Goal: Communication & Community: Share content

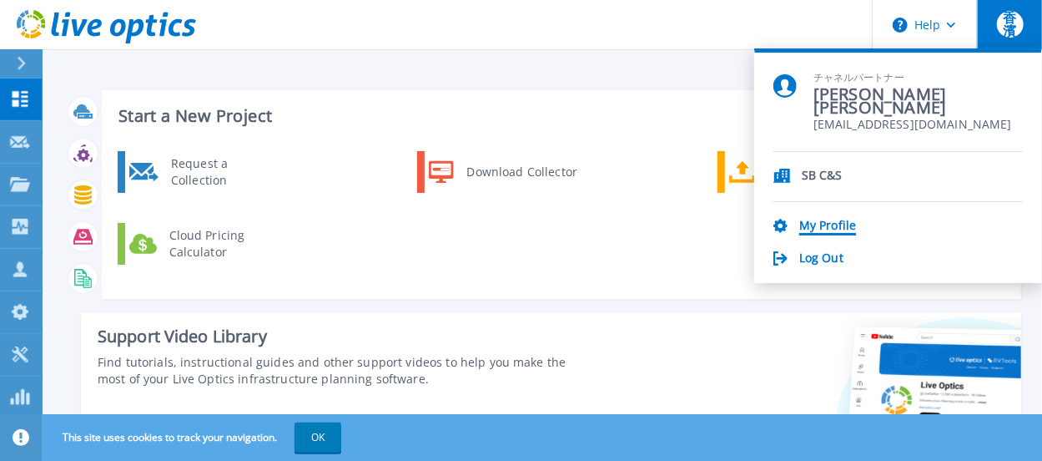
click at [813, 226] on link "My Profile" at bounding box center [827, 227] width 57 height 16
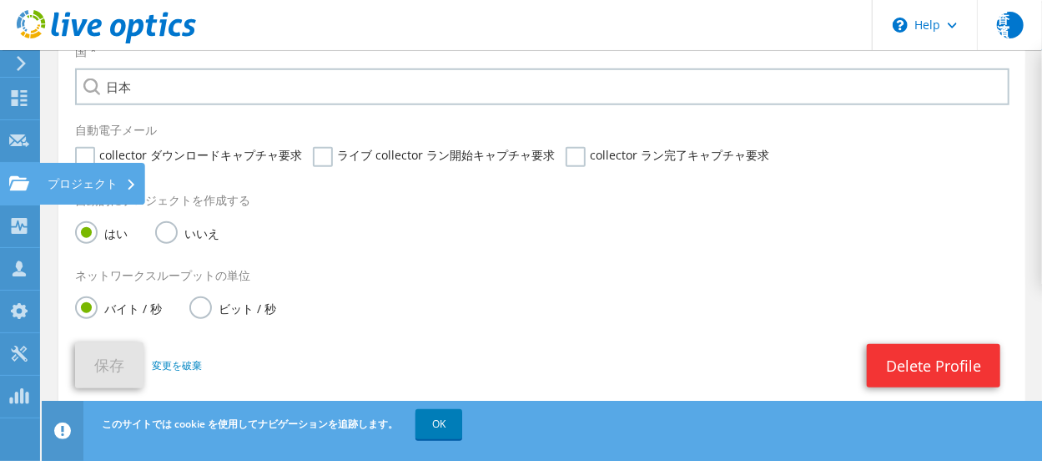
scroll to position [965, 0]
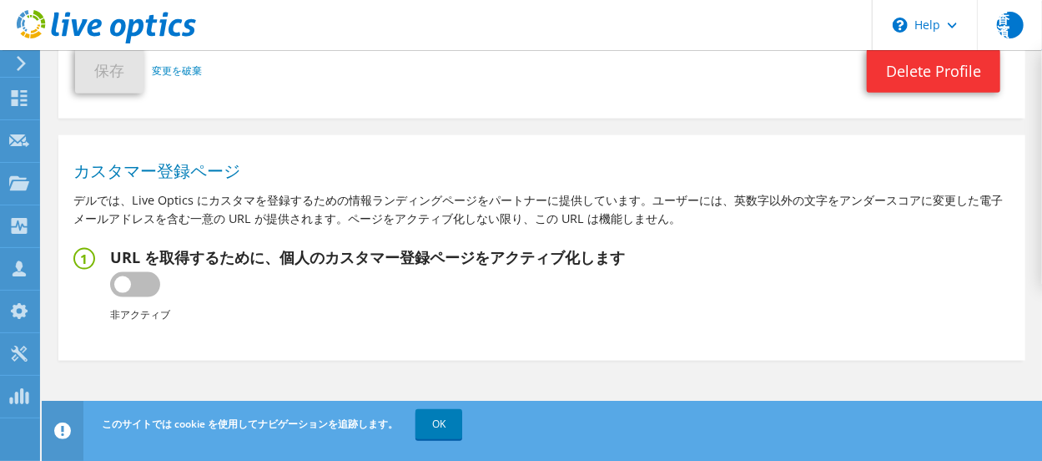
click at [20, 70] on icon at bounding box center [21, 63] width 13 height 15
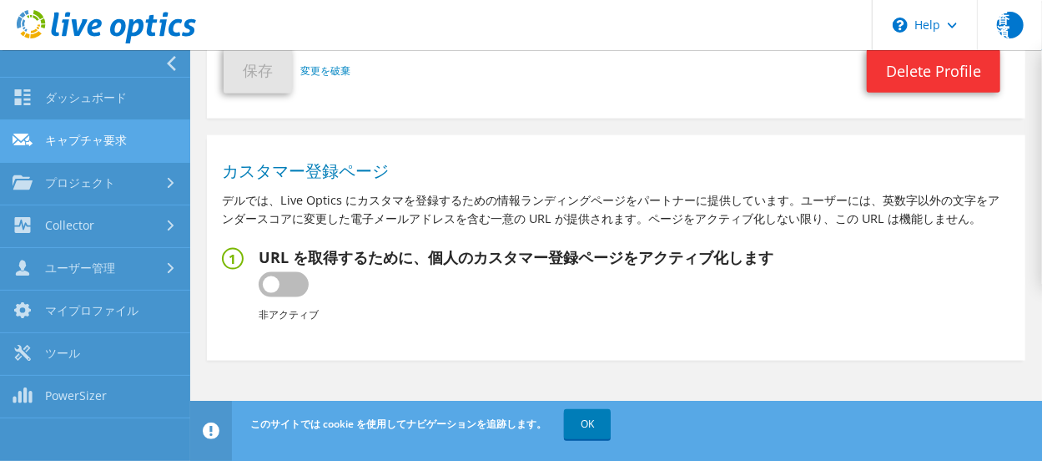
click at [65, 130] on link "キャプチャ要求" at bounding box center [95, 141] width 190 height 43
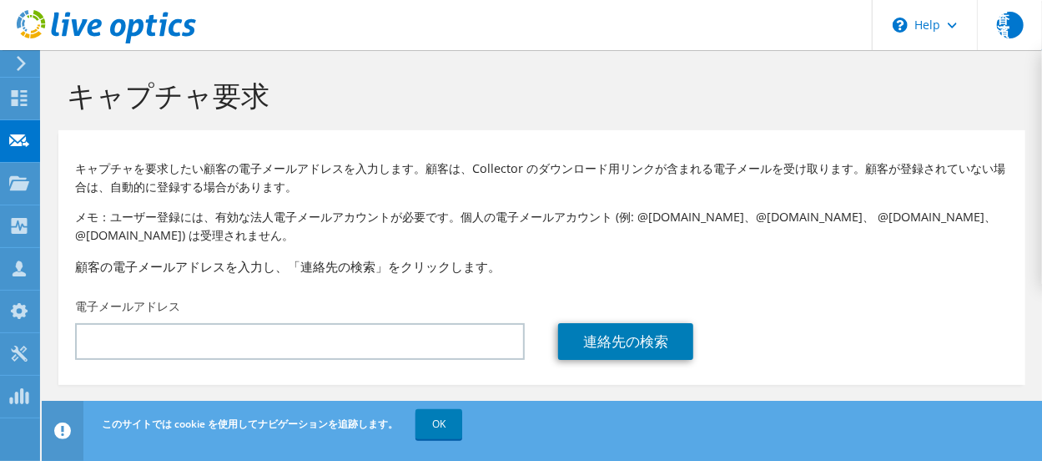
scroll to position [8, 0]
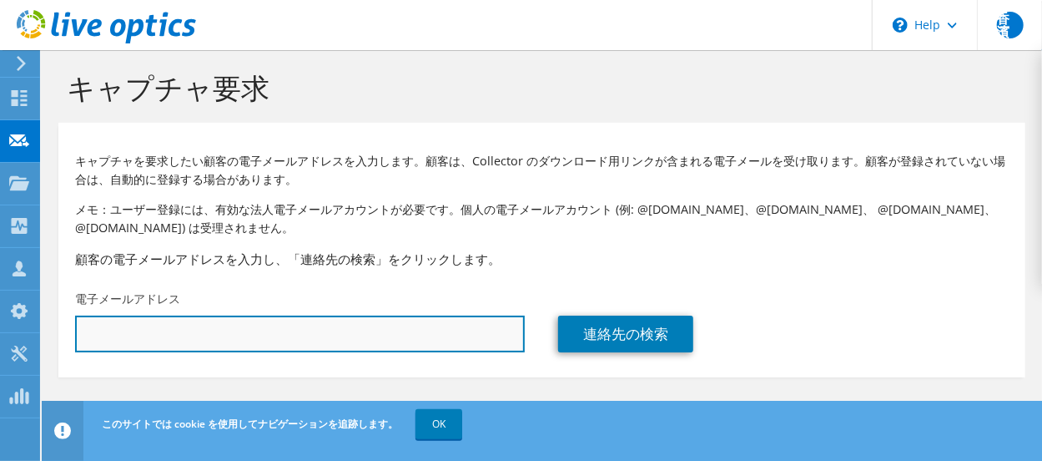
click at [240, 329] on input "text" at bounding box center [300, 333] width 450 height 37
type input "ｋ"
type input "h"
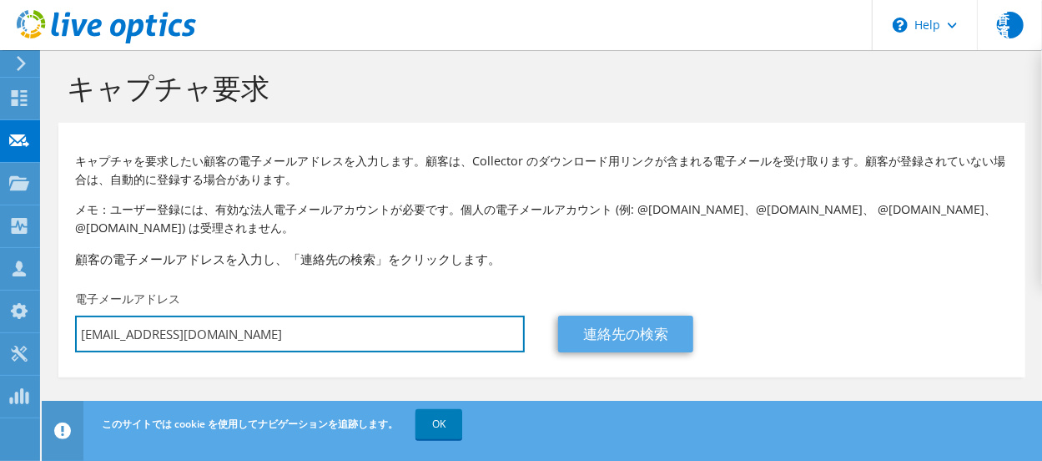
type input "[EMAIL_ADDRESS][DOMAIN_NAME]"
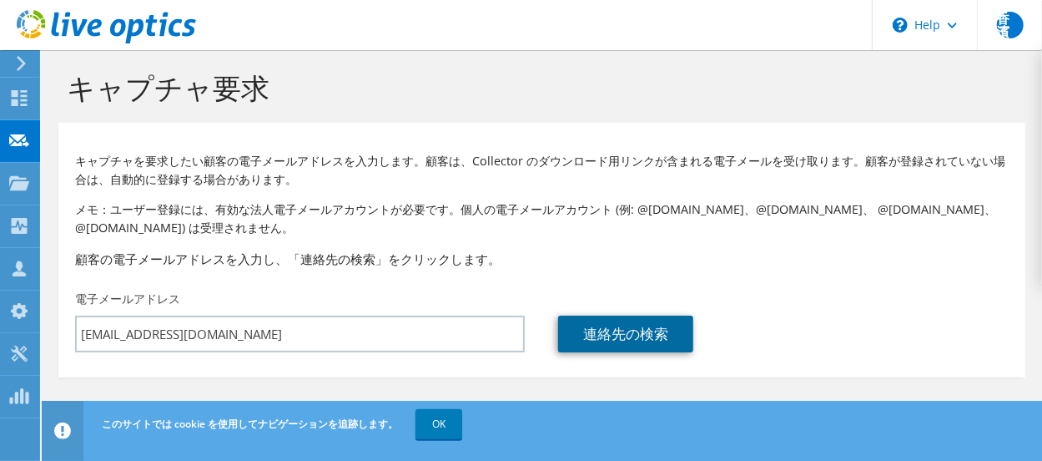
click at [666, 316] on link "連絡先の検索" at bounding box center [625, 333] width 135 height 37
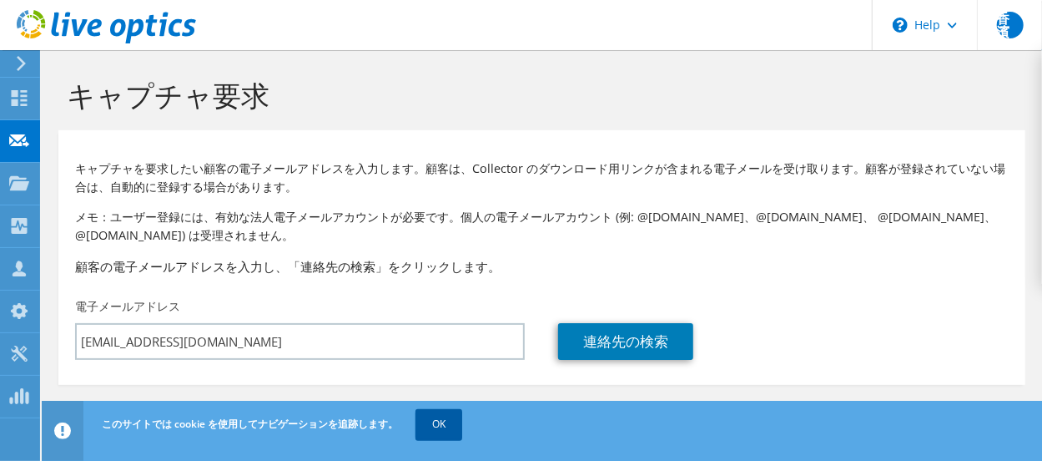
click at [441, 426] on link "OK" at bounding box center [439, 424] width 47 height 30
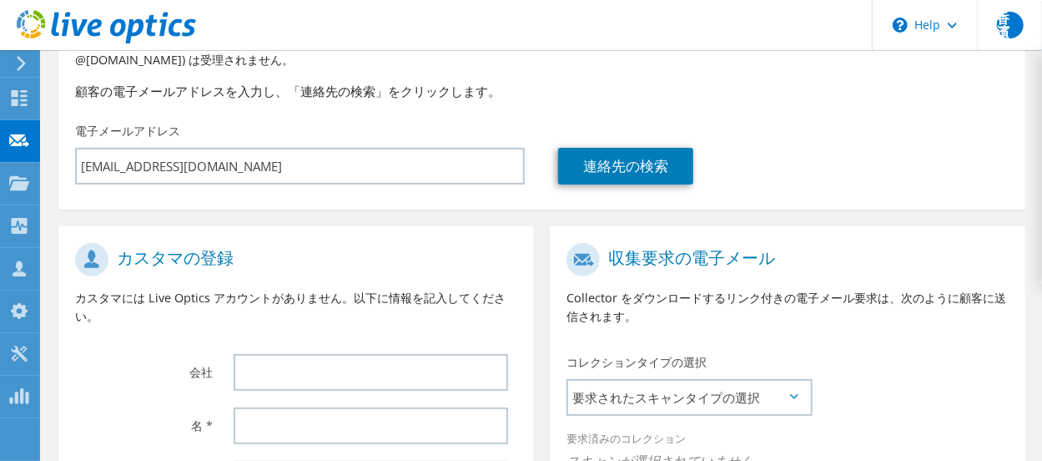
scroll to position [342, 0]
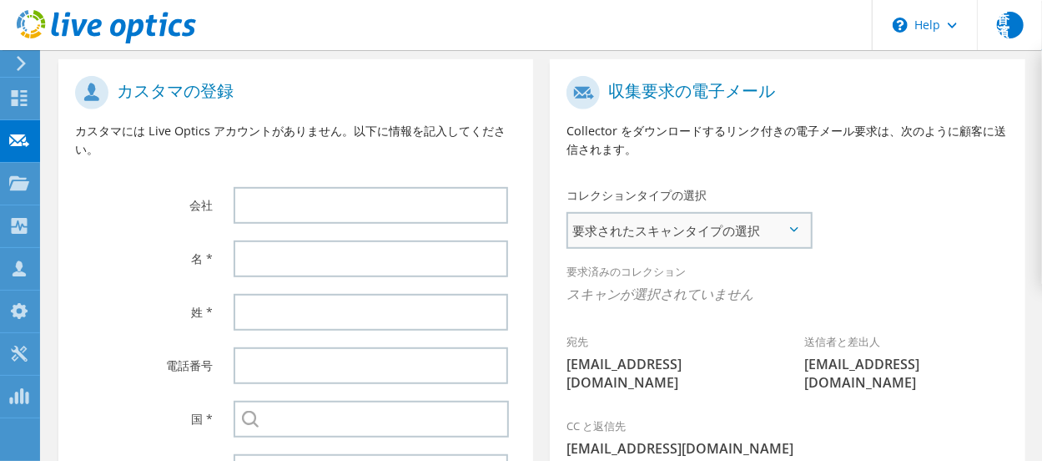
click at [796, 241] on span "要求されたスキャンタイプの選択" at bounding box center [688, 230] width 241 height 33
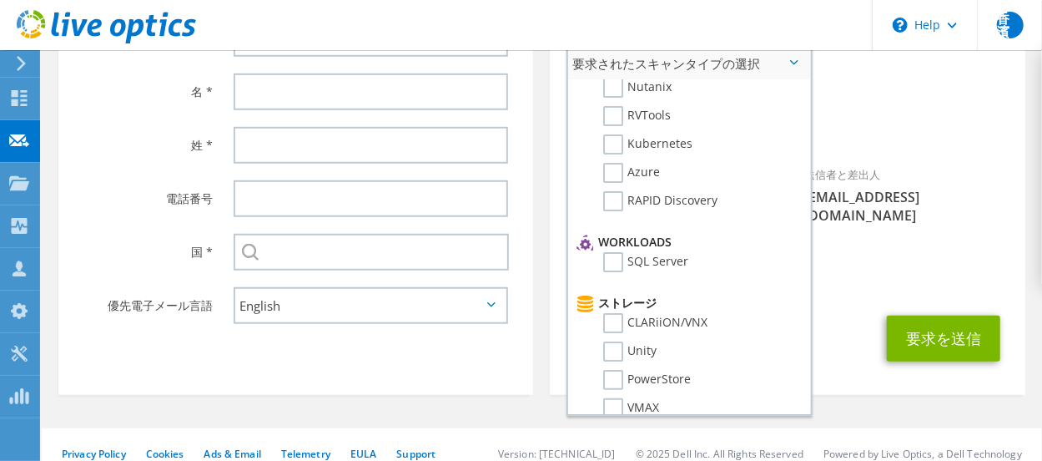
scroll to position [0, 0]
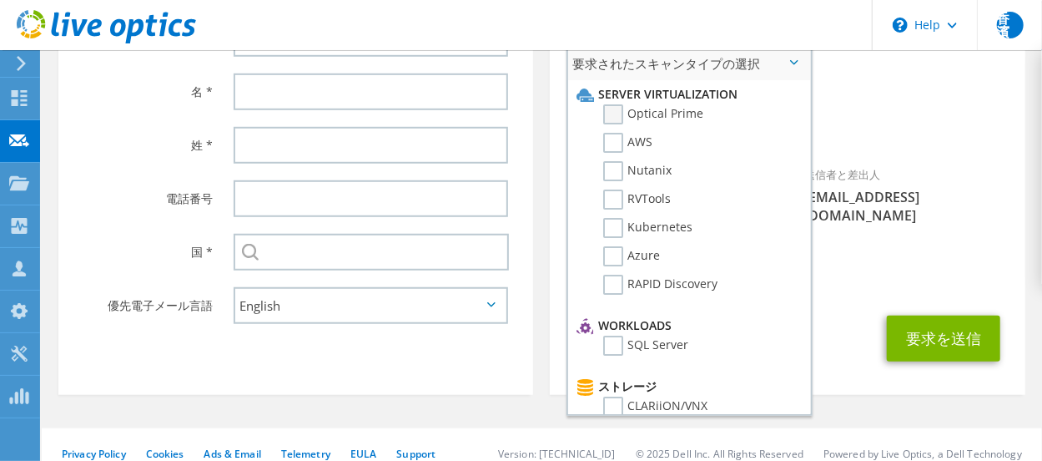
click at [657, 119] on label "Optical Prime" at bounding box center [653, 114] width 100 height 20
click at [0, 0] on input "Optical Prime" at bounding box center [0, 0] width 0 height 0
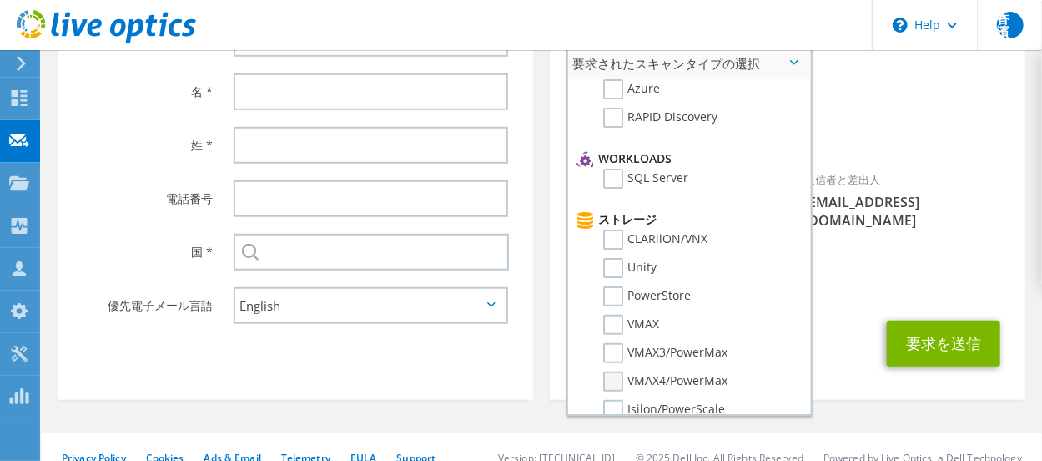
scroll to position [250, 0]
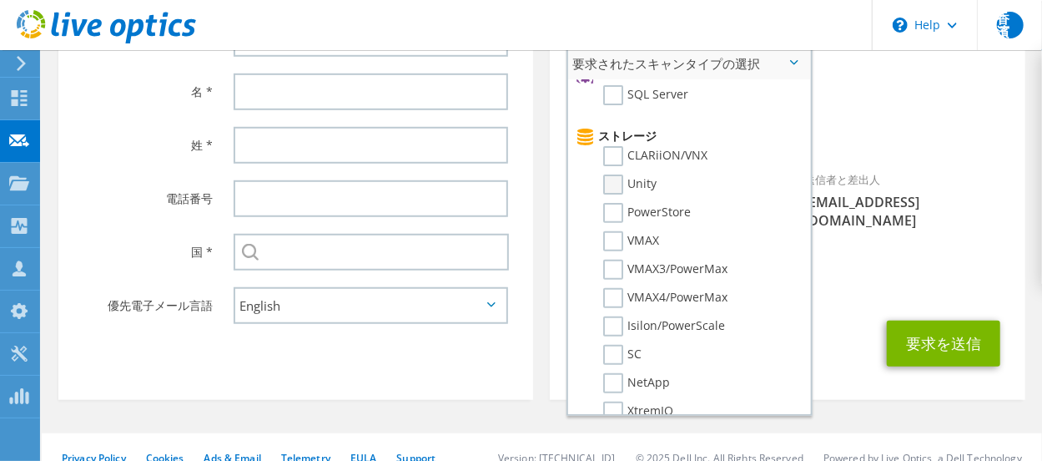
click at [633, 193] on label "Unity" at bounding box center [629, 184] width 53 height 20
click at [0, 0] on input "Unity" at bounding box center [0, 0] width 0 height 0
click at [647, 215] on label "PowerStore" at bounding box center [647, 213] width 88 height 20
click at [0, 0] on input "PowerStore" at bounding box center [0, 0] width 0 height 0
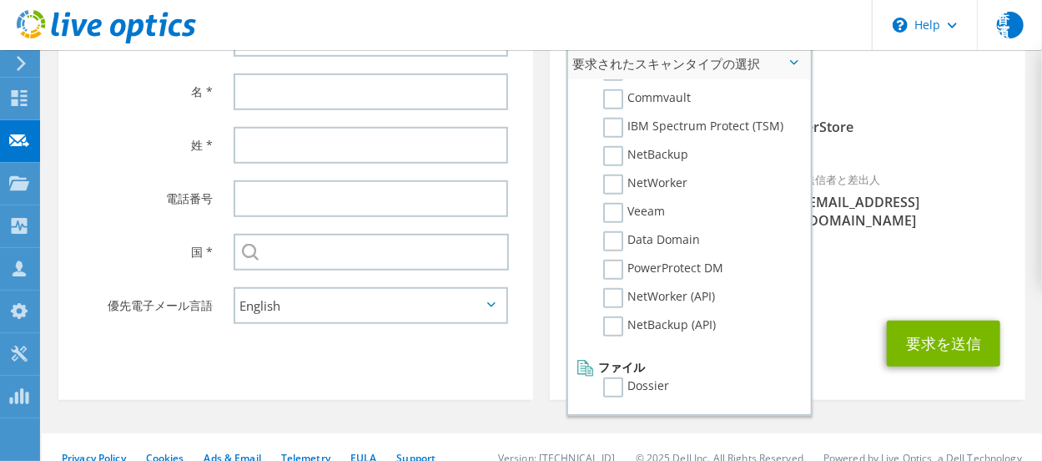
scroll to position [514, 0]
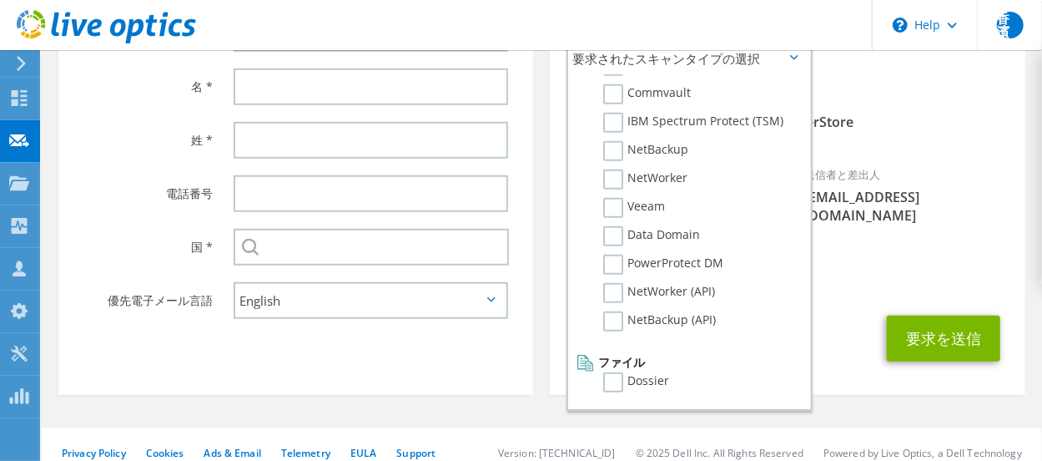
click at [826, 272] on span "[EMAIL_ADDRESS][DOMAIN_NAME]" at bounding box center [787, 281] width 441 height 18
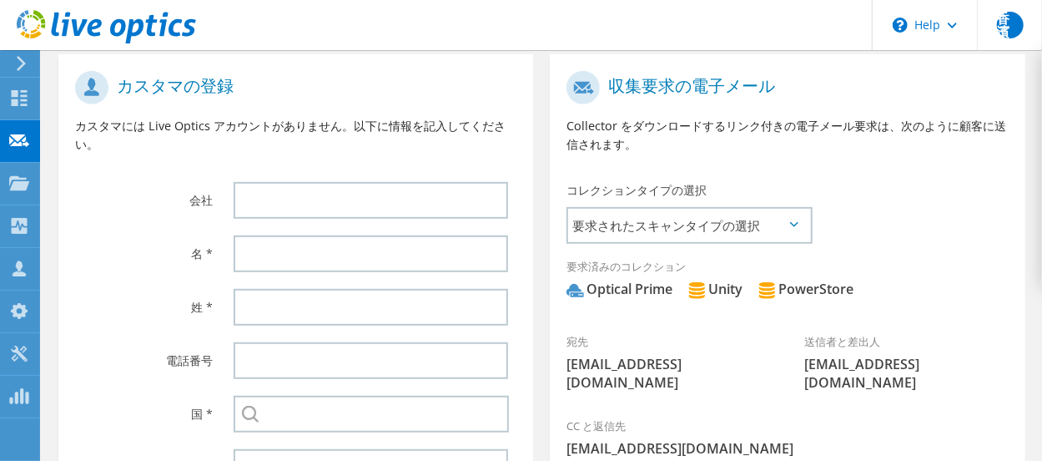
scroll to position [264, 0]
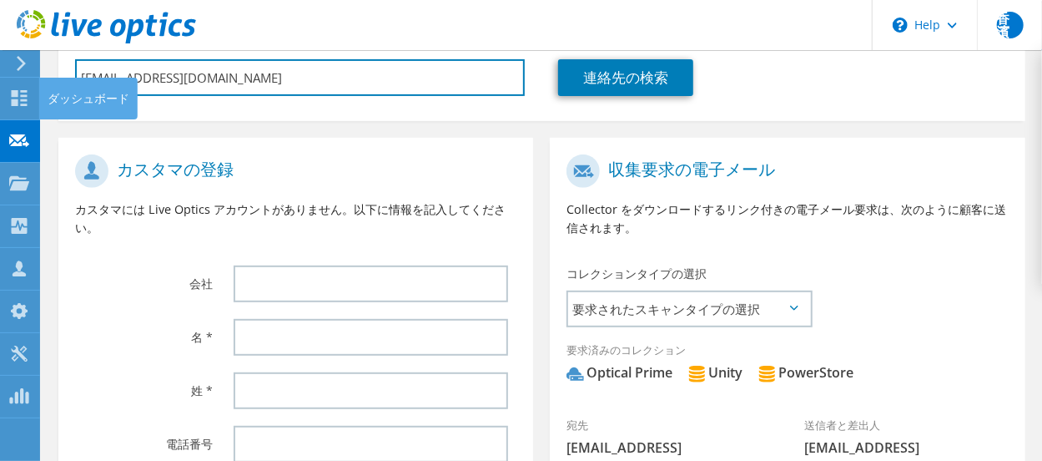
drag, startPoint x: 247, startPoint y: 81, endPoint x: -7, endPoint y: 84, distance: 253.7
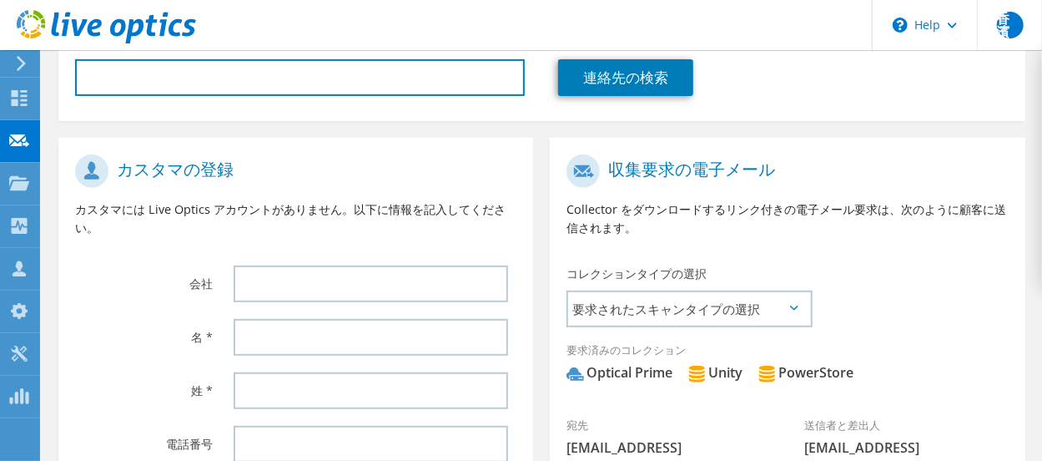
type input "選択"
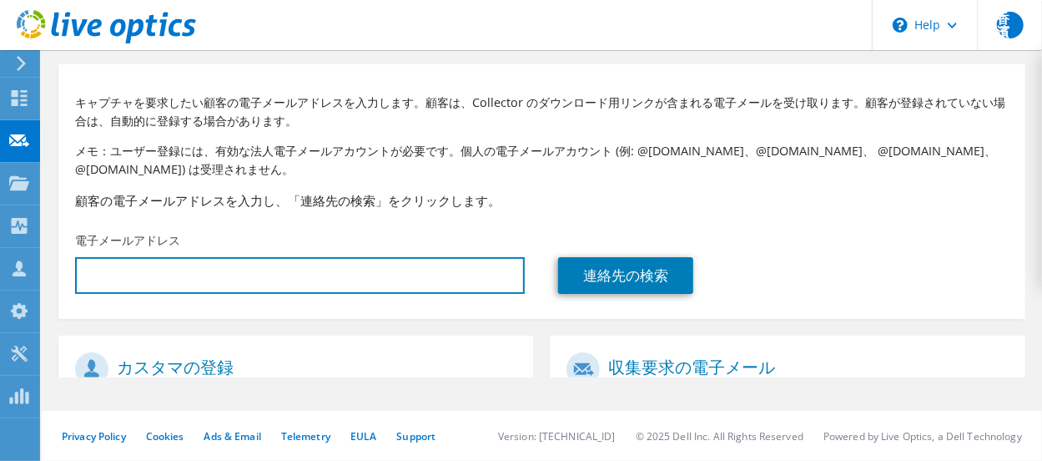
scroll to position [8, 0]
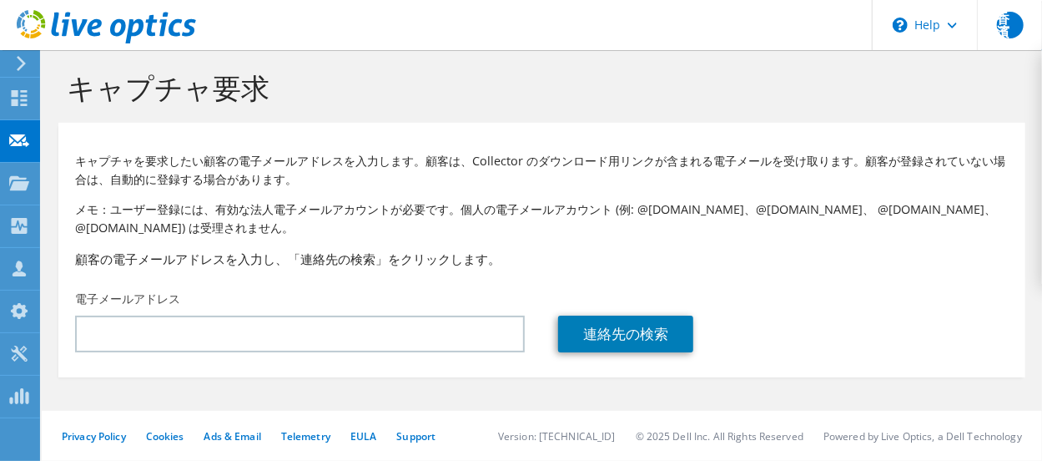
click at [526, 232] on p "メモ：ユーザー登録には、有効な法人電子メールアカウントが必要です。個人の電子メールアカウント (例: @[DOMAIN_NAME]、@[DOMAIN_NAME…" at bounding box center [542, 218] width 934 height 37
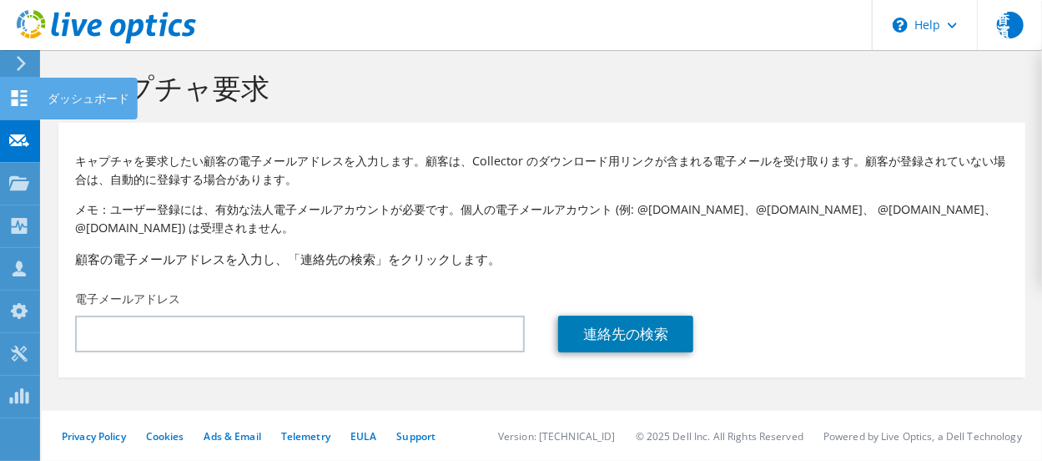
click at [10, 91] on icon at bounding box center [19, 98] width 20 height 16
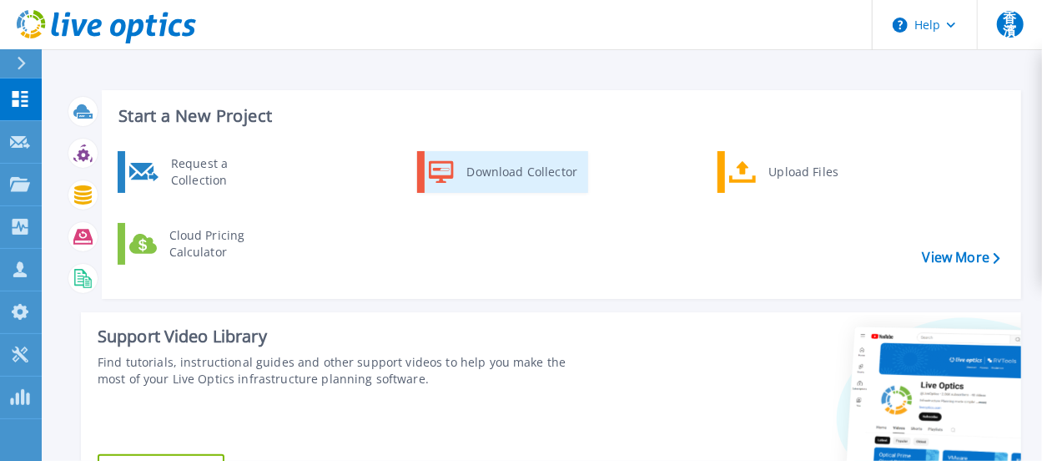
click at [509, 168] on div "Download Collector" at bounding box center [522, 171] width 126 height 33
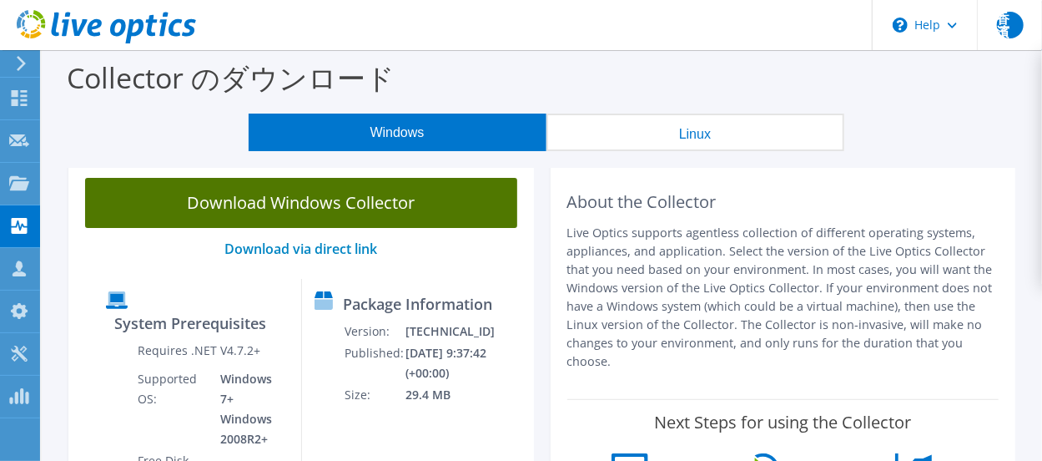
click at [346, 203] on link "Download Windows Collector" at bounding box center [301, 203] width 432 height 50
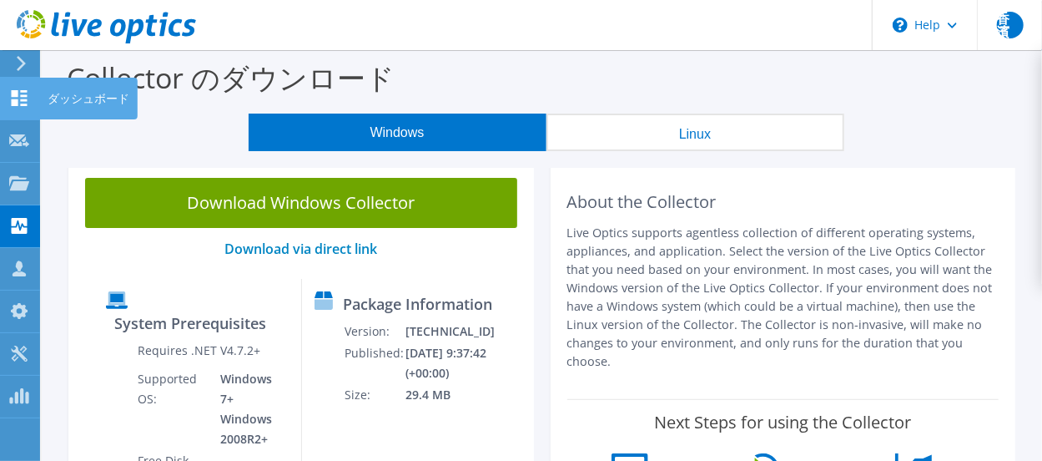
click at [17, 94] on use at bounding box center [20, 98] width 16 height 16
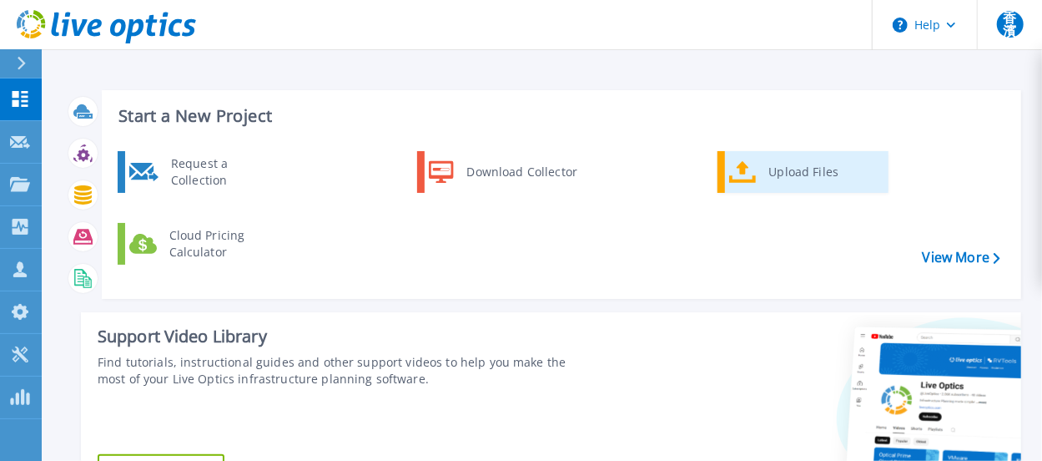
click at [799, 168] on div "Upload Files" at bounding box center [822, 171] width 123 height 33
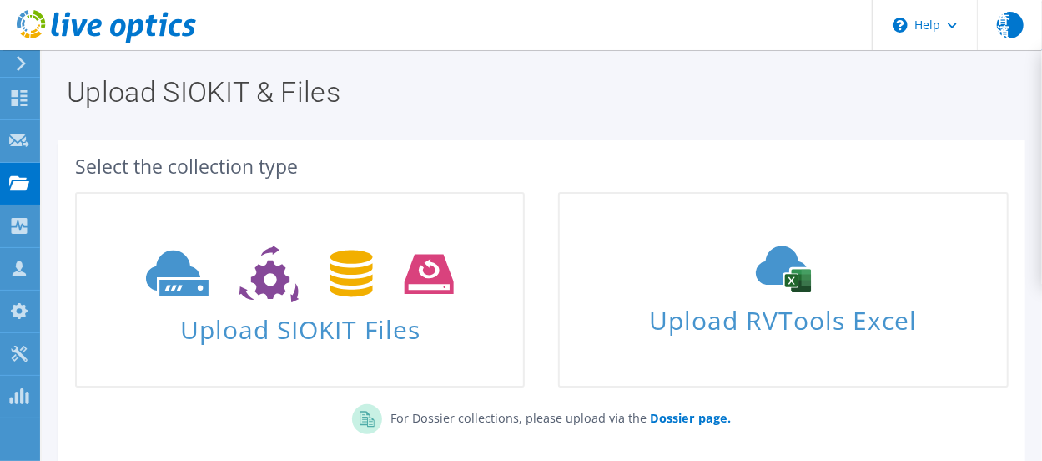
scroll to position [83, 0]
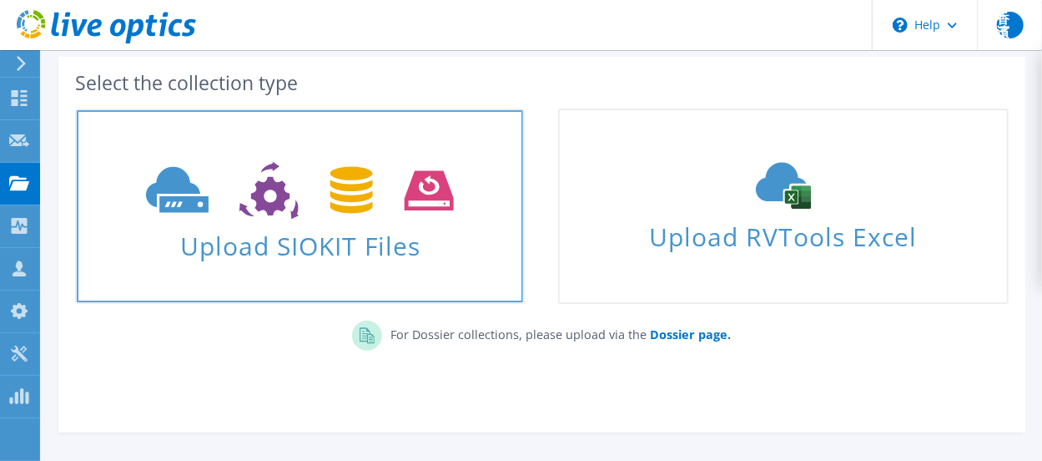
click at [270, 273] on link "Upload SIOKIT Files" at bounding box center [300, 205] width 450 height 195
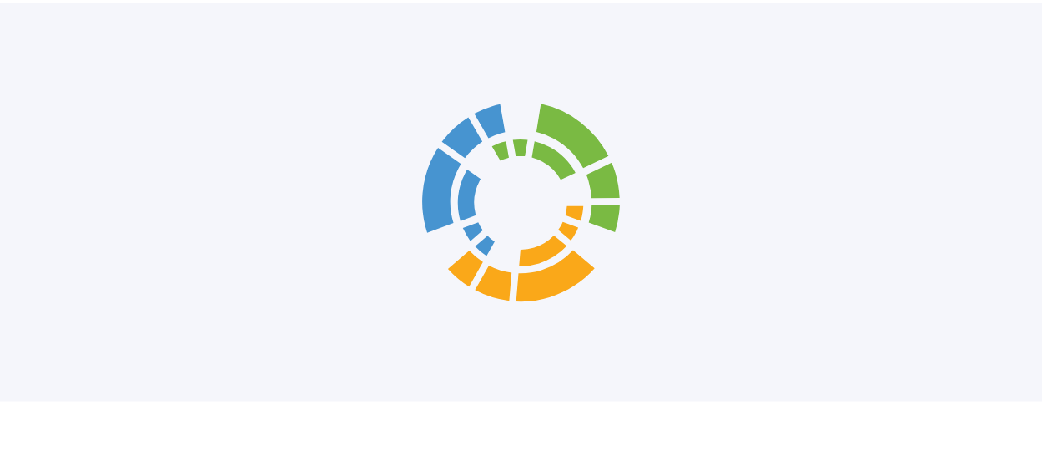
scroll to position [204, 0]
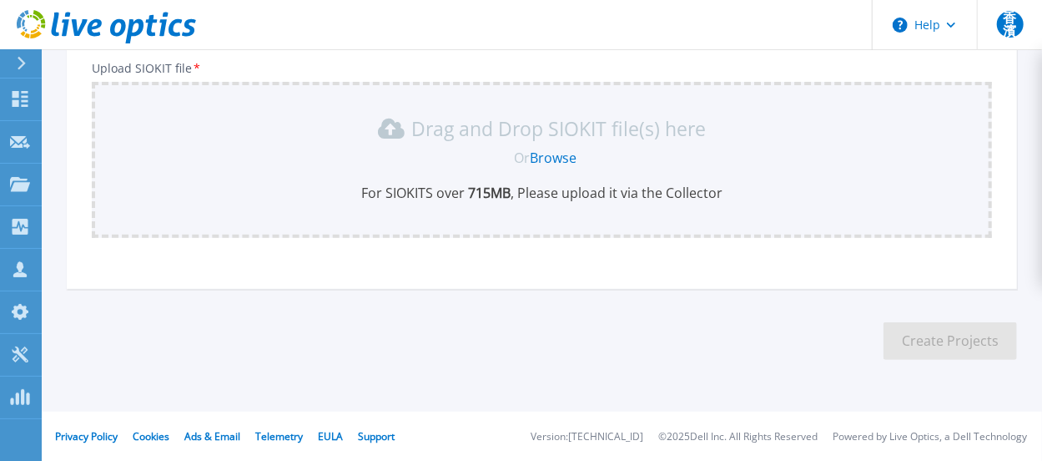
click at [554, 160] on link "Browse" at bounding box center [553, 158] width 47 height 18
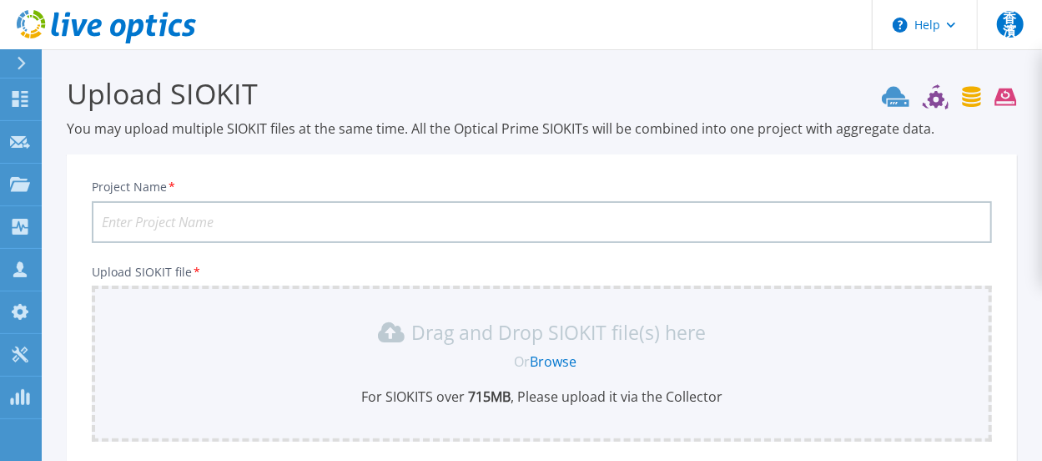
scroll to position [83, 0]
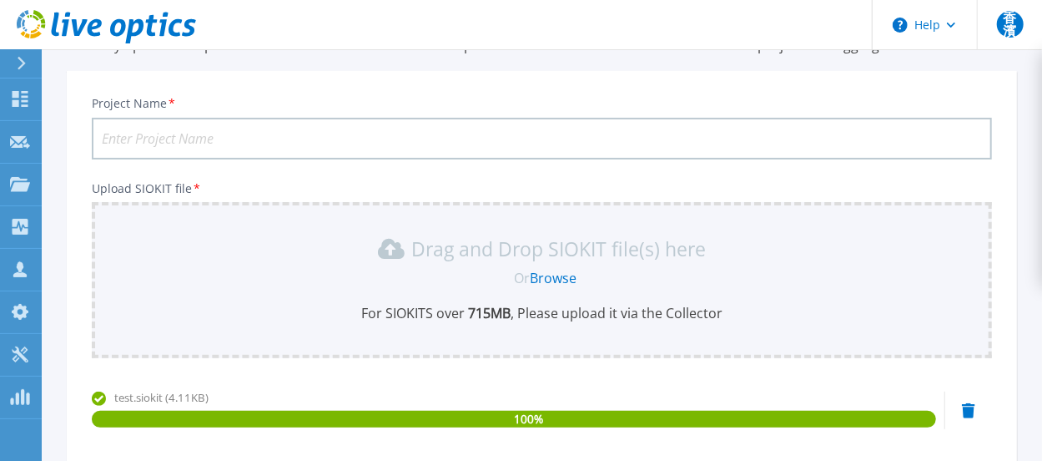
click at [241, 134] on input "Project Name *" at bounding box center [542, 139] width 900 height 42
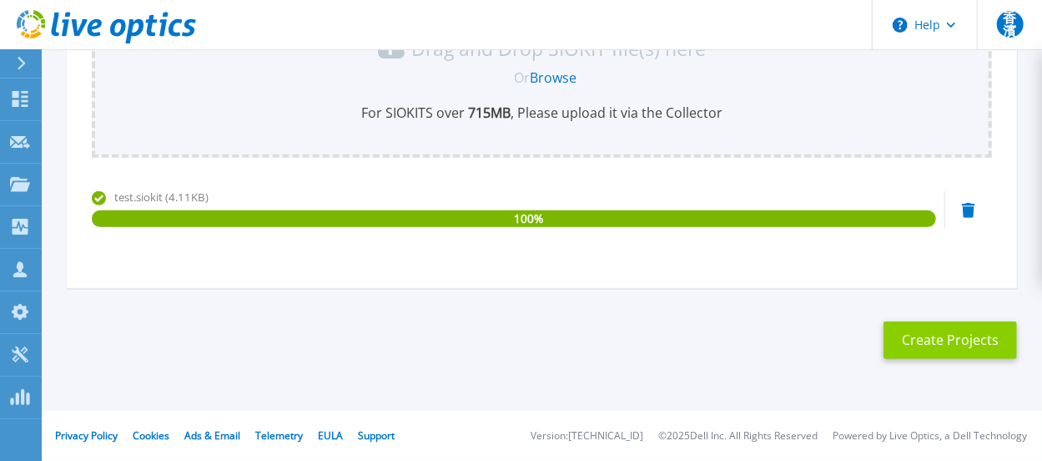
type input "test250909"
click at [984, 346] on button "Create Projects" at bounding box center [950, 340] width 133 height 38
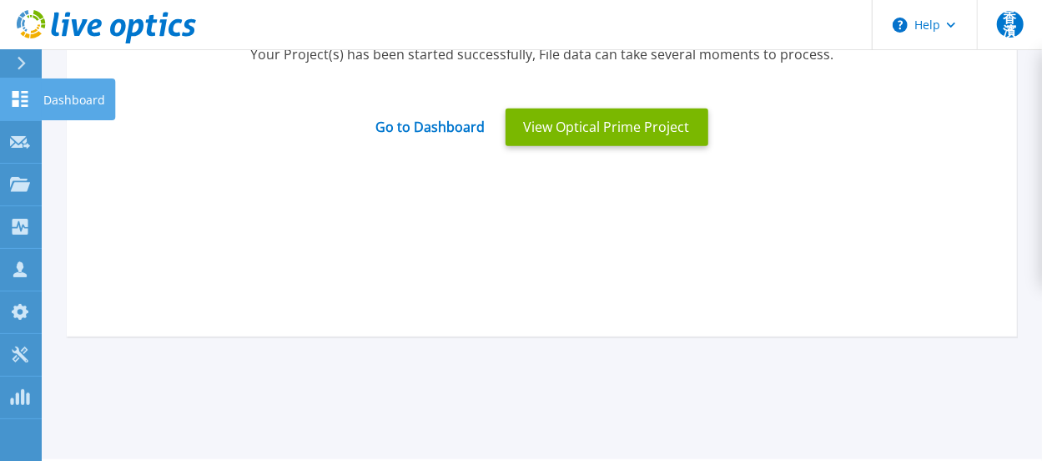
click at [14, 99] on icon at bounding box center [20, 99] width 20 height 16
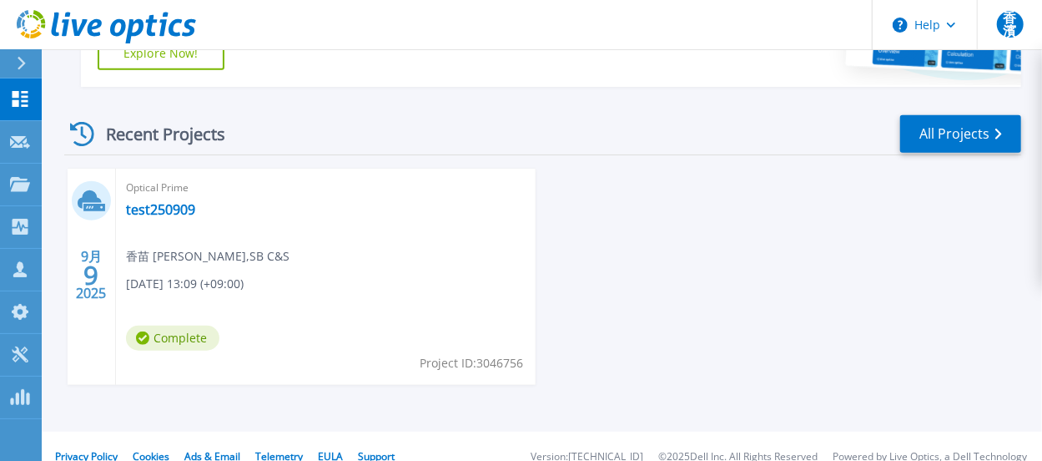
scroll to position [438, 0]
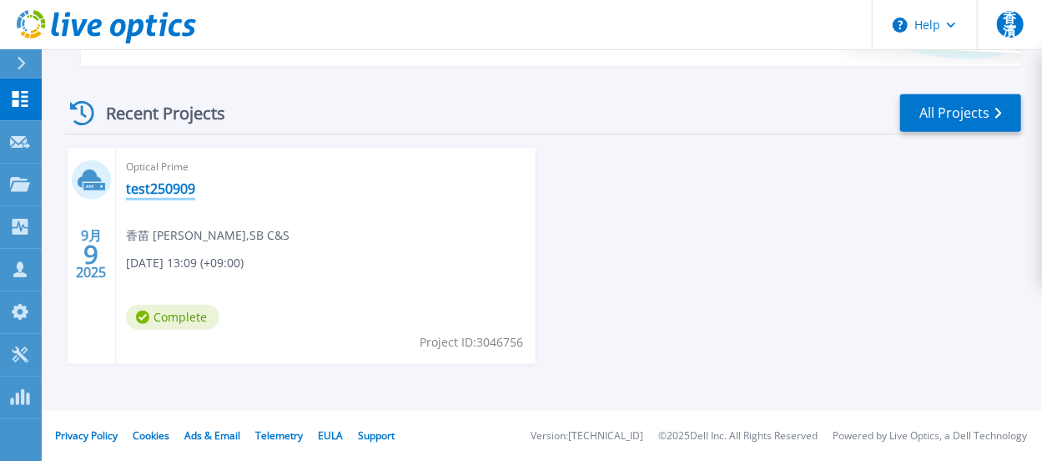
click at [155, 189] on link "test250909" at bounding box center [160, 188] width 69 height 17
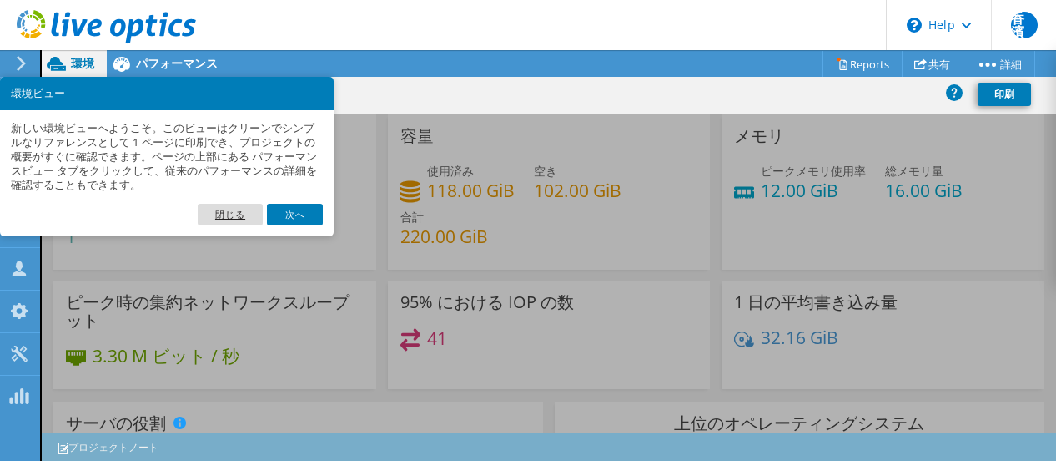
click at [244, 209] on link "閉じる" at bounding box center [230, 215] width 65 height 22
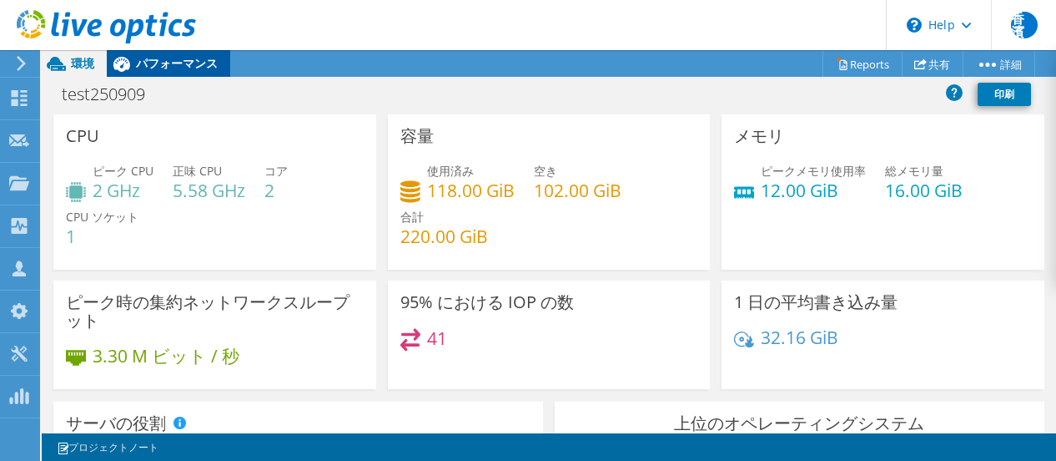
click at [205, 51] on div "パフォーマンス" at bounding box center [168, 63] width 123 height 27
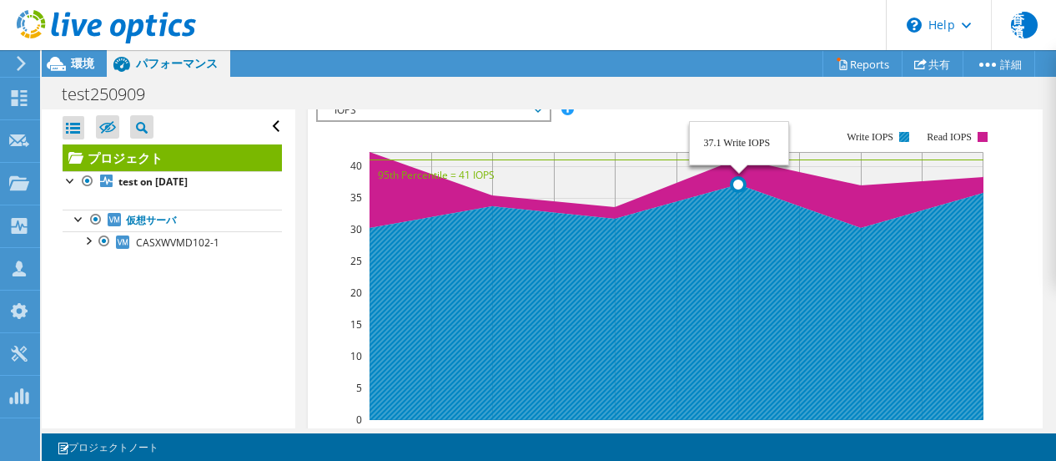
scroll to position [417, 0]
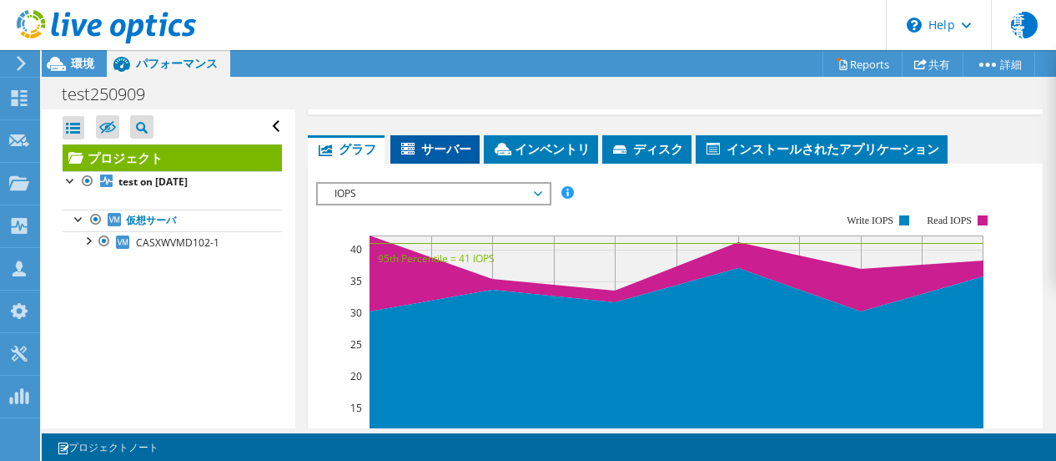
click at [444, 140] on span "サーバー" at bounding box center [435, 148] width 73 height 17
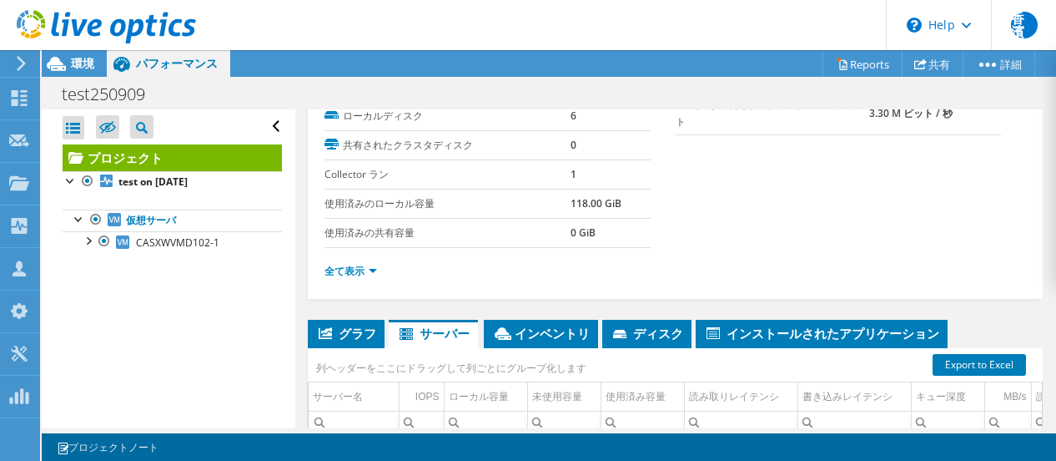
scroll to position [400, 0]
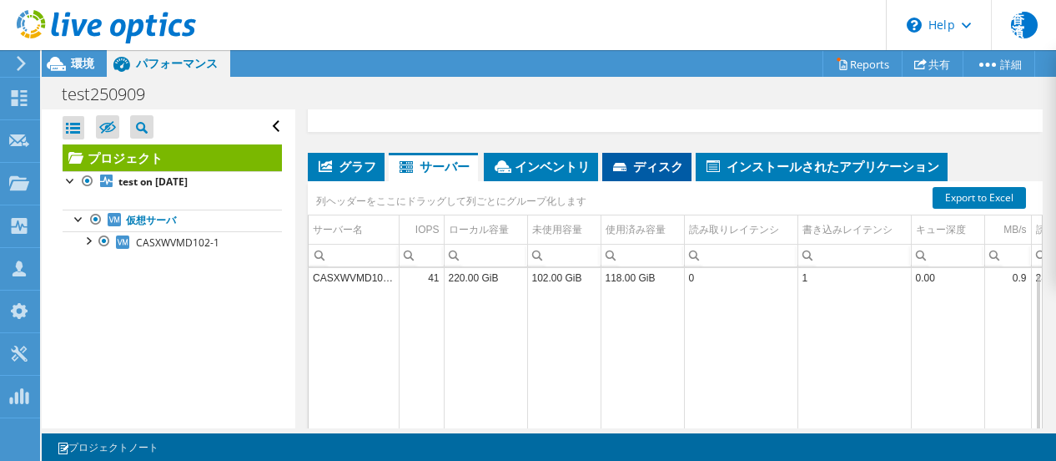
click at [647, 159] on span "ディスク" at bounding box center [647, 166] width 73 height 17
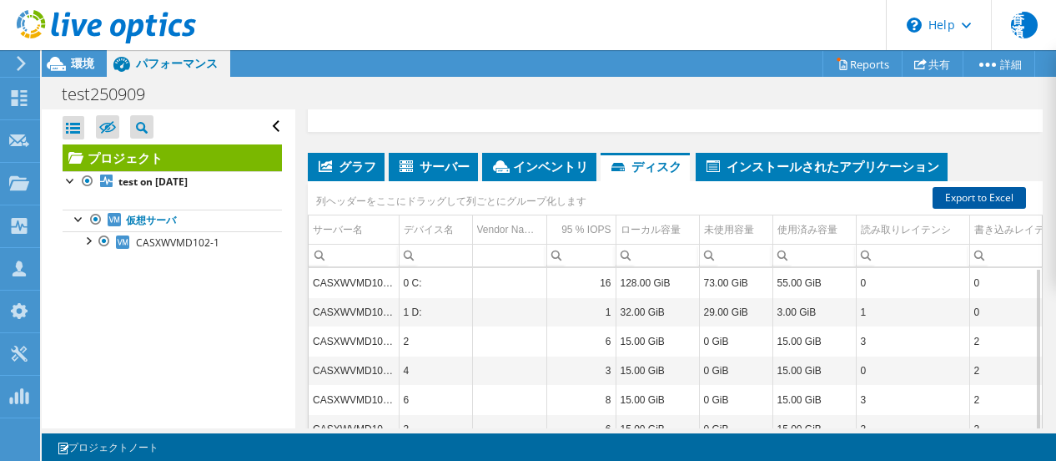
click at [973, 201] on link "Export to Excel" at bounding box center [979, 198] width 93 height 22
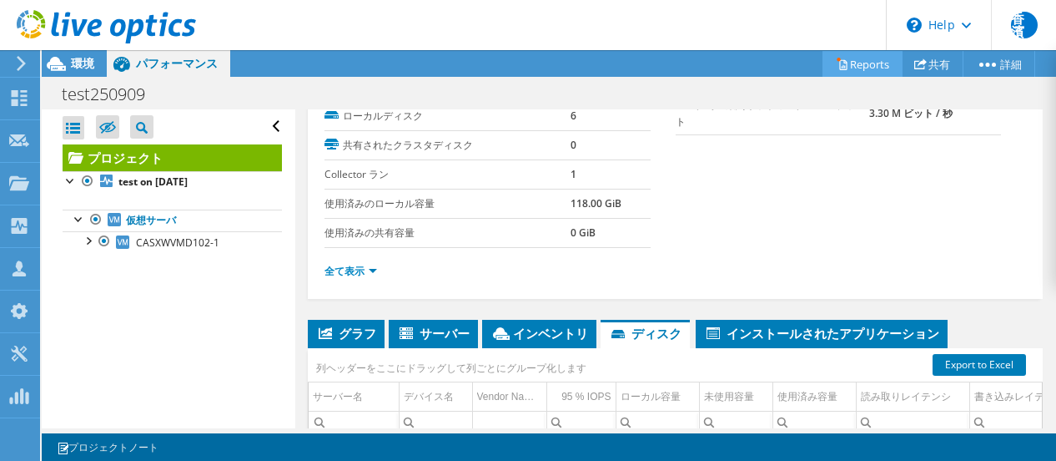
click at [858, 63] on link "Reports" at bounding box center [863, 64] width 80 height 26
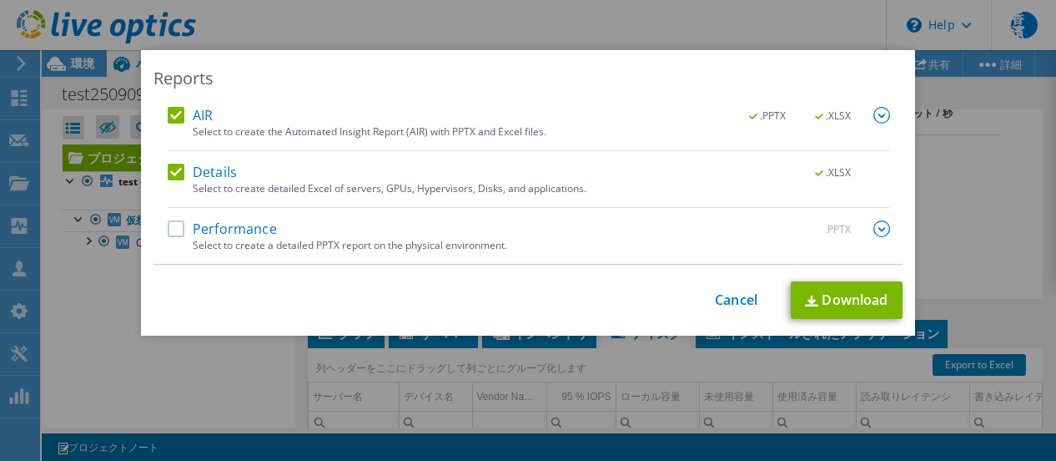
click at [170, 170] on label "Details" at bounding box center [202, 172] width 69 height 17
click at [0, 0] on input "Details" at bounding box center [0, 0] width 0 height 0
click at [175, 221] on label "Performance" at bounding box center [222, 228] width 109 height 17
click at [0, 0] on input "Performance" at bounding box center [0, 0] width 0 height 0
click at [879, 230] on img at bounding box center [882, 228] width 17 height 17
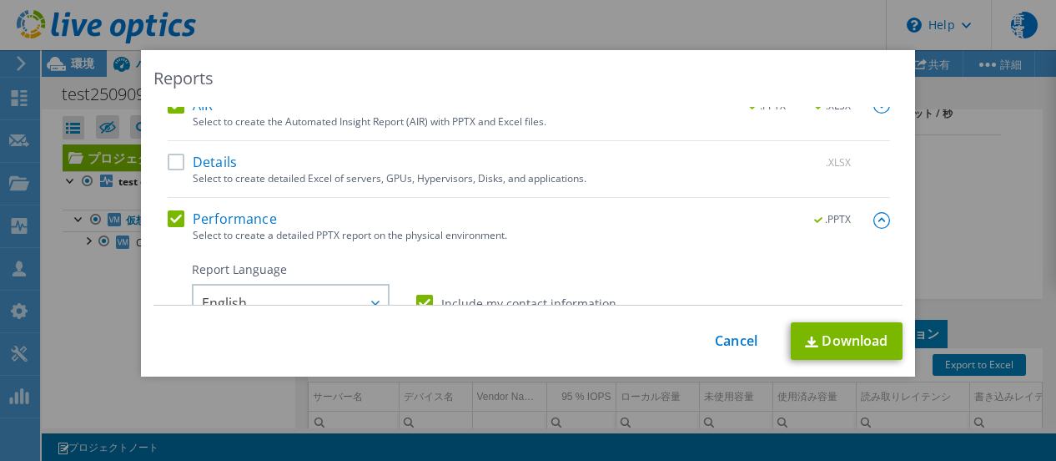
scroll to position [0, 0]
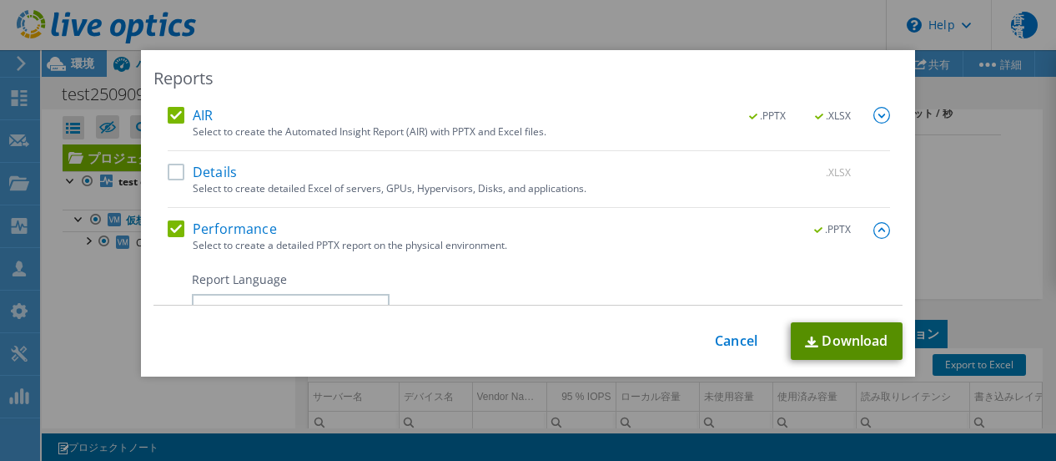
click at [880, 339] on link "Download" at bounding box center [847, 341] width 112 height 38
click at [728, 340] on link "Cancel" at bounding box center [736, 341] width 43 height 16
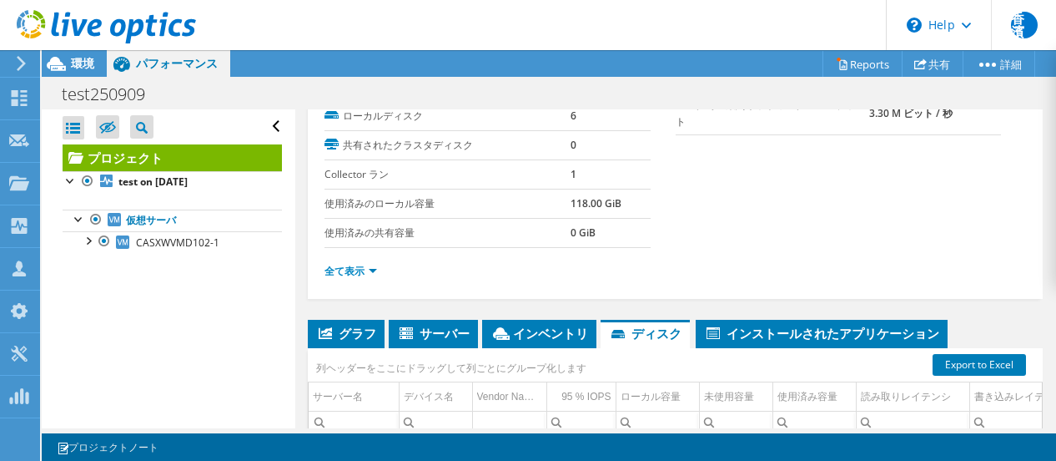
click at [174, 320] on div "すべて開く すべて閉じる 除外されたノードを非表示 プロジェクトツリーフィルタ" at bounding box center [168, 268] width 253 height 319
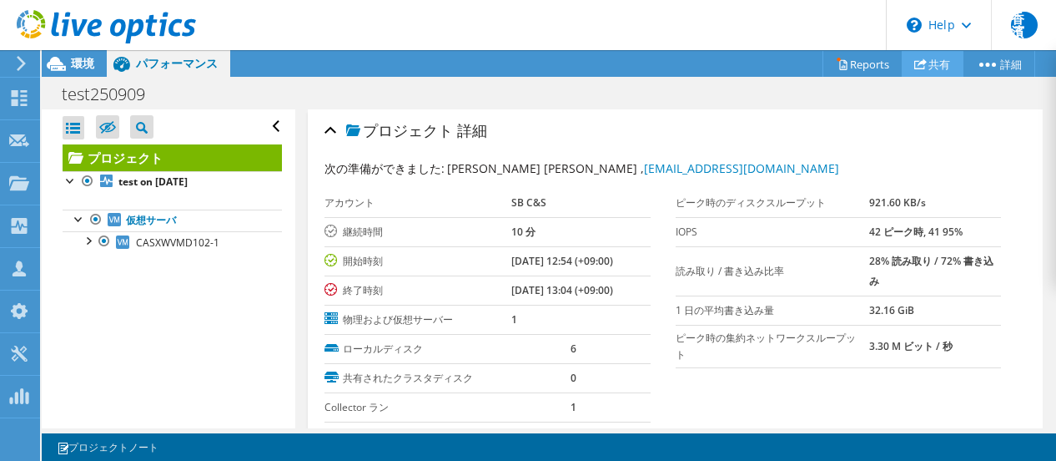
click at [920, 73] on link "共有" at bounding box center [933, 64] width 62 height 26
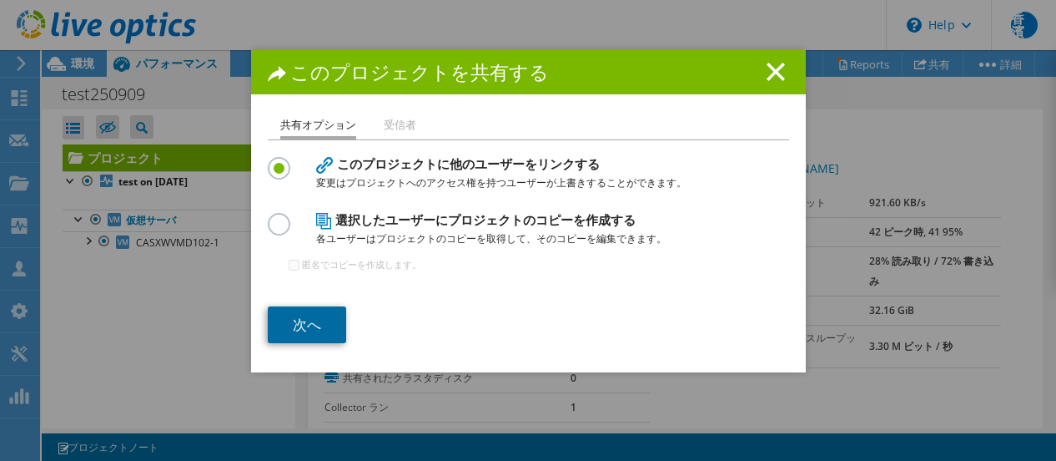
click at [305, 327] on link "次へ" at bounding box center [307, 324] width 78 height 37
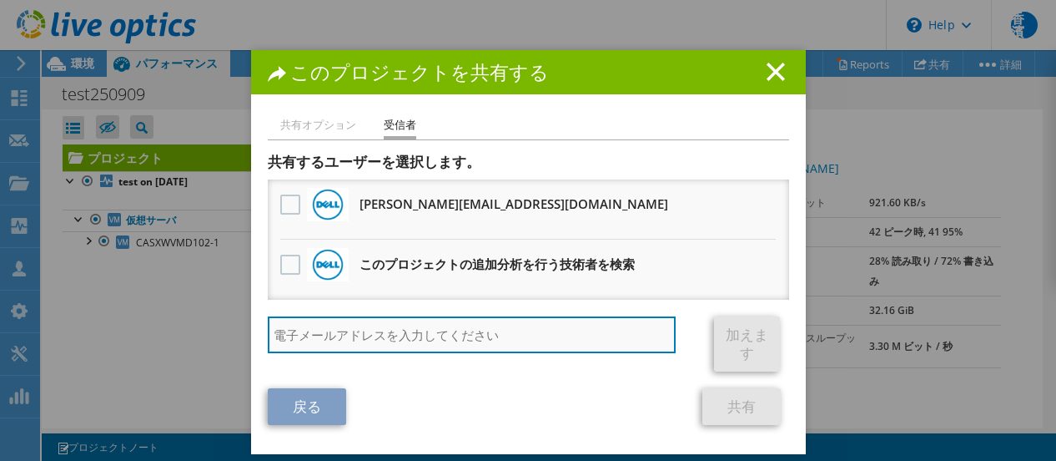
click at [486, 341] on input "search" at bounding box center [472, 334] width 409 height 37
type input "sugimoto"
drag, startPoint x: 362, startPoint y: 335, endPoint x: 114, endPoint y: 345, distance: 248.0
click at [113, 345] on div "このプロジェクトを共有する 共有オプション 受信者 このプロジェクトに他のユーザーをリンクする 変更はプロジェクトへのアクセス権を持つユーザーが上書きすること…" at bounding box center [528, 230] width 1056 height 360
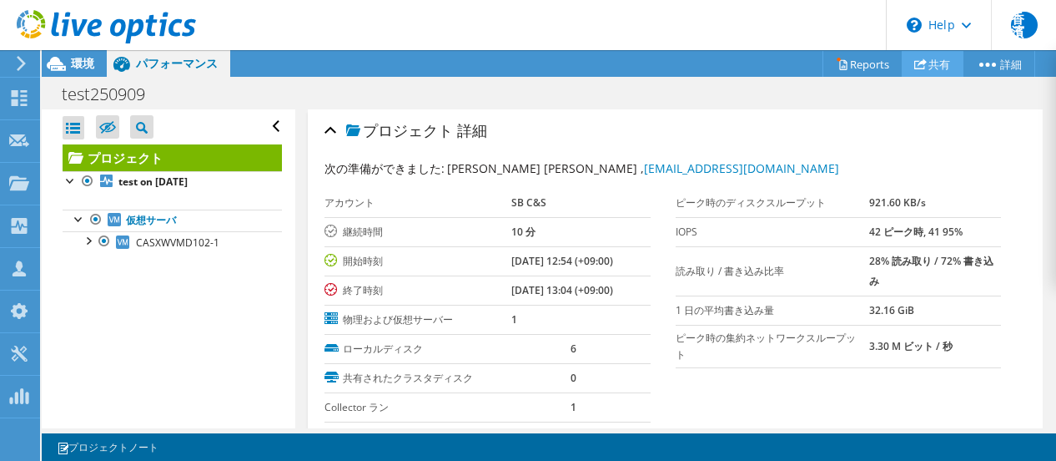
click at [919, 68] on use at bounding box center [920, 63] width 13 height 11
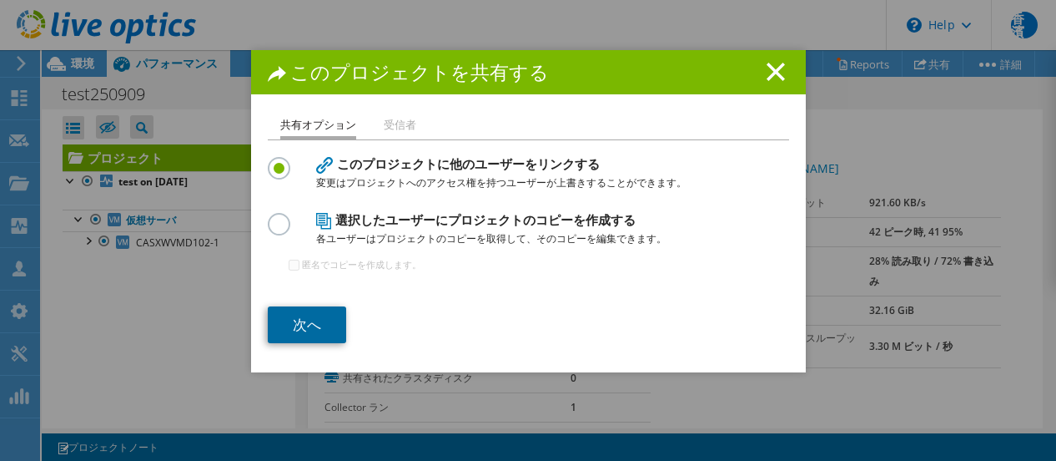
click at [317, 326] on link "次へ" at bounding box center [307, 324] width 78 height 37
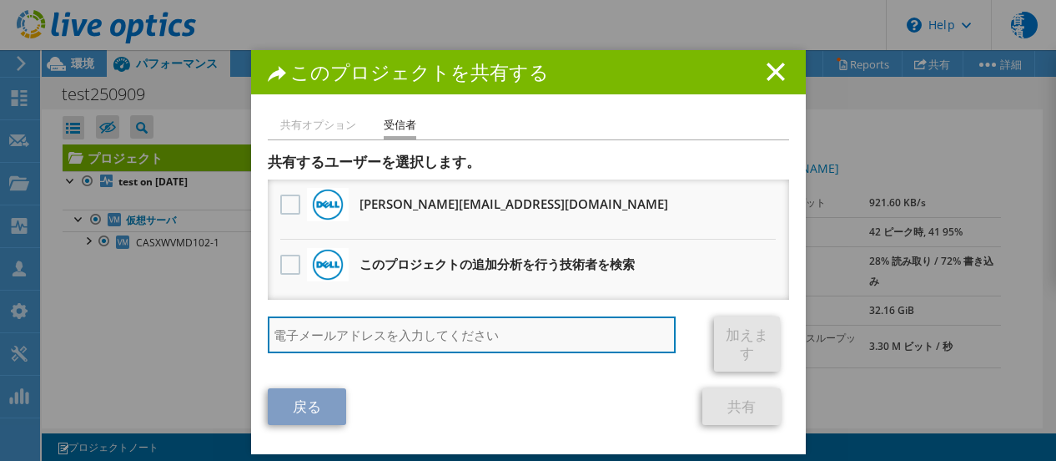
click at [337, 340] on input "search" at bounding box center [472, 334] width 409 height 37
paste input "杉本 克己（ＩＣＴ事業本部） - Sugimoto Katsumi - <katsumi.sugimoto@g.softbank.co.jp>"
type input "杉本 克己（ＩＣＴ事業本部） - Sugimoto Katsumi - <katsumi.sugimoto@g.softbank.co.jp>"
drag, startPoint x: 322, startPoint y: 335, endPoint x: 56, endPoint y: 319, distance: 266.7
click at [56, 319] on div "このプロジェクトを共有する 共有オプション 受信者 このプロジェクトに他のユーザーをリンクする 変更はプロジェクトへのアクセス権を持つユーザーが上書きすること…" at bounding box center [528, 230] width 1056 height 360
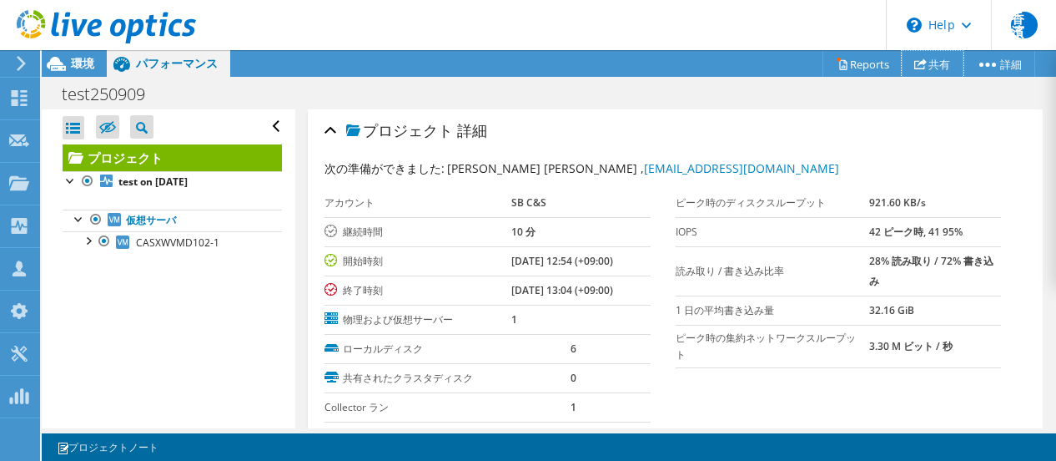
drag, startPoint x: 924, startPoint y: 63, endPoint x: 912, endPoint y: 71, distance: 15.0
click at [923, 64] on link "共有" at bounding box center [933, 64] width 62 height 26
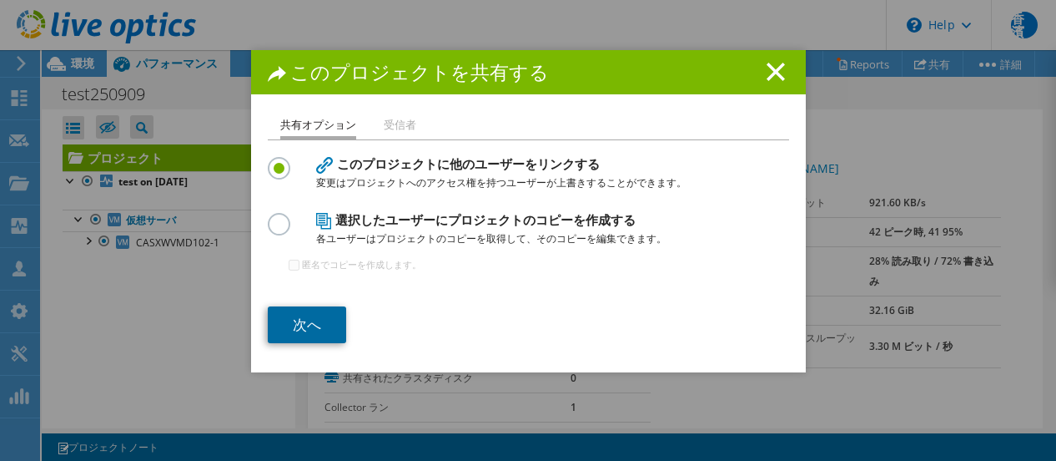
click at [299, 325] on link "次へ" at bounding box center [307, 324] width 78 height 37
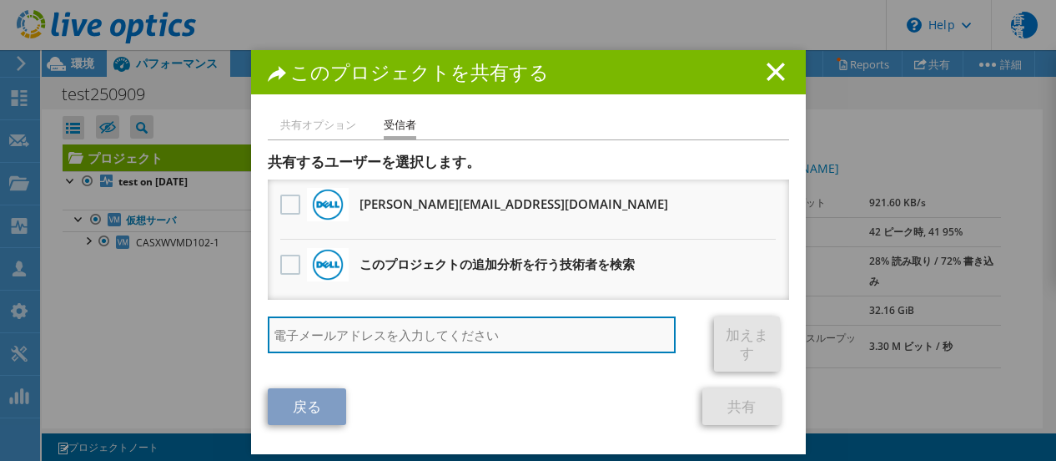
click at [352, 345] on input "search" at bounding box center [472, 334] width 409 height 37
paste input "katsumi.sugimoto@g.softbank.co.jp"
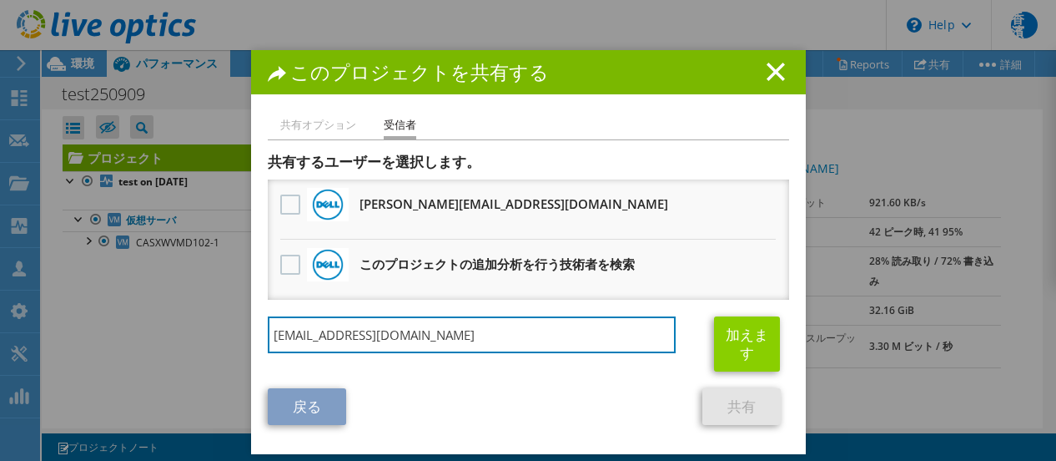
type input "katsumi.sugimoto@g.softbank.co.jp"
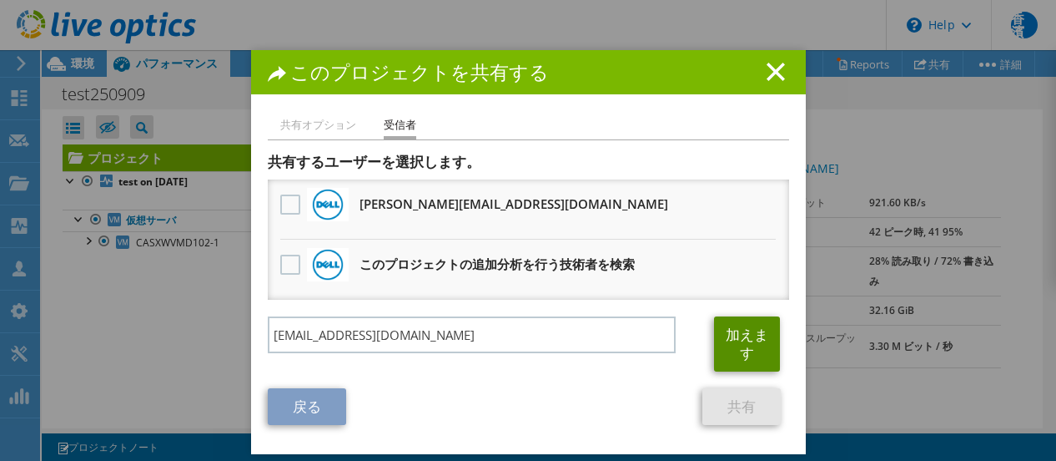
click at [732, 354] on link "加えます" at bounding box center [747, 343] width 66 height 55
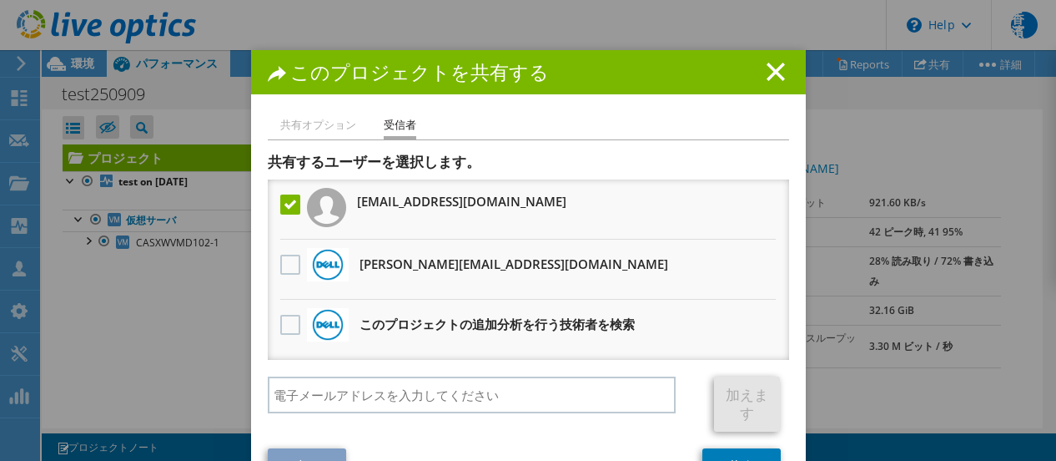
scroll to position [53, 0]
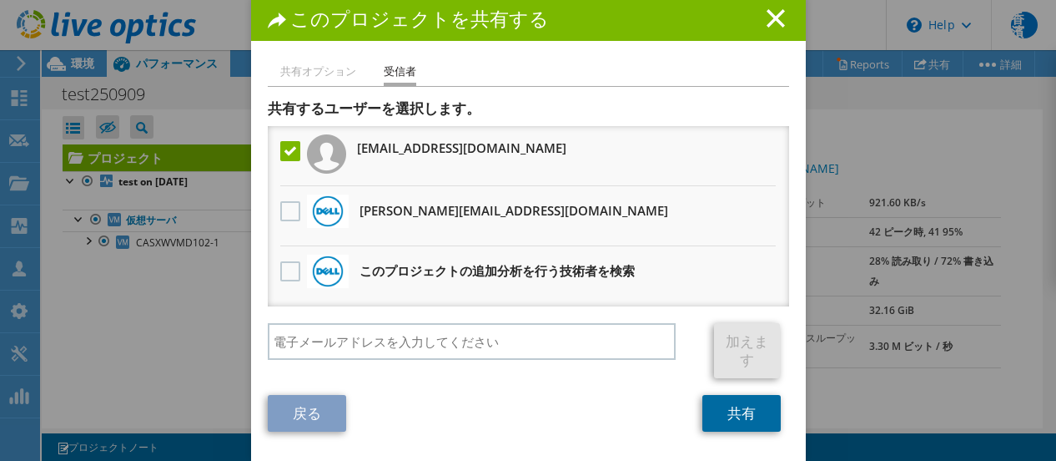
click at [764, 420] on link "共有" at bounding box center [742, 413] width 78 height 37
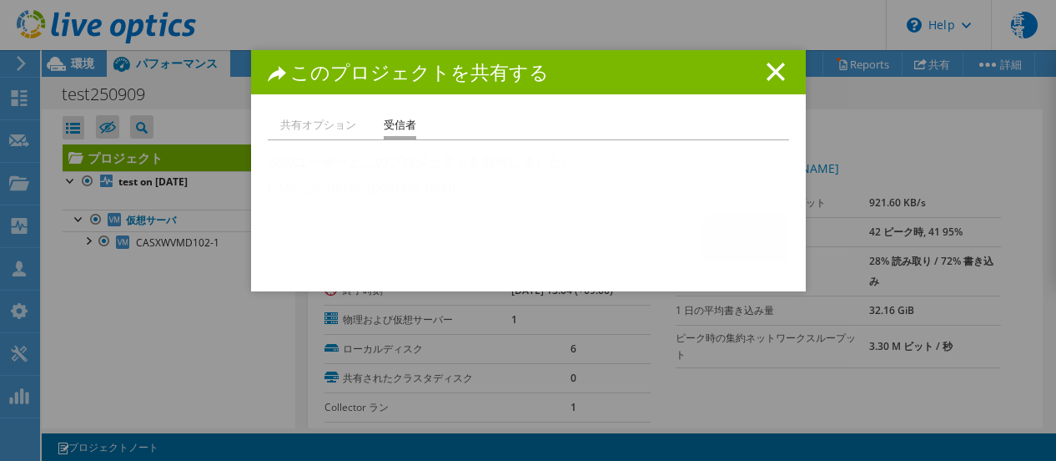
scroll to position [0, 0]
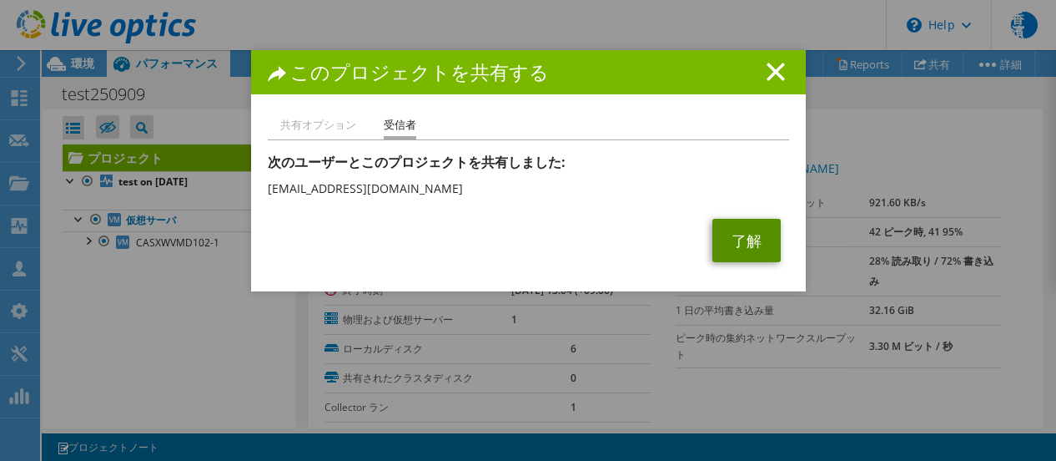
click at [726, 256] on link "了解" at bounding box center [747, 240] width 68 height 43
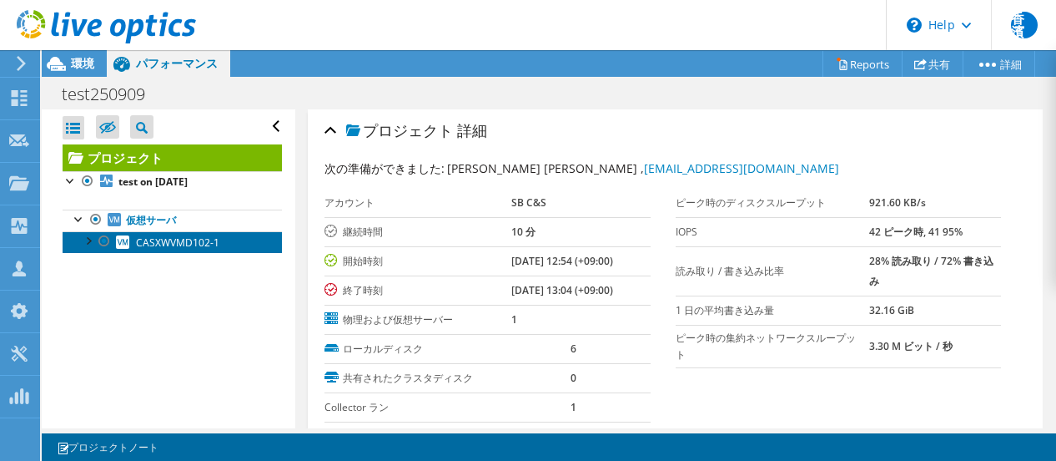
click at [219, 246] on link "CASXWVMD102-1" at bounding box center [172, 242] width 219 height 22
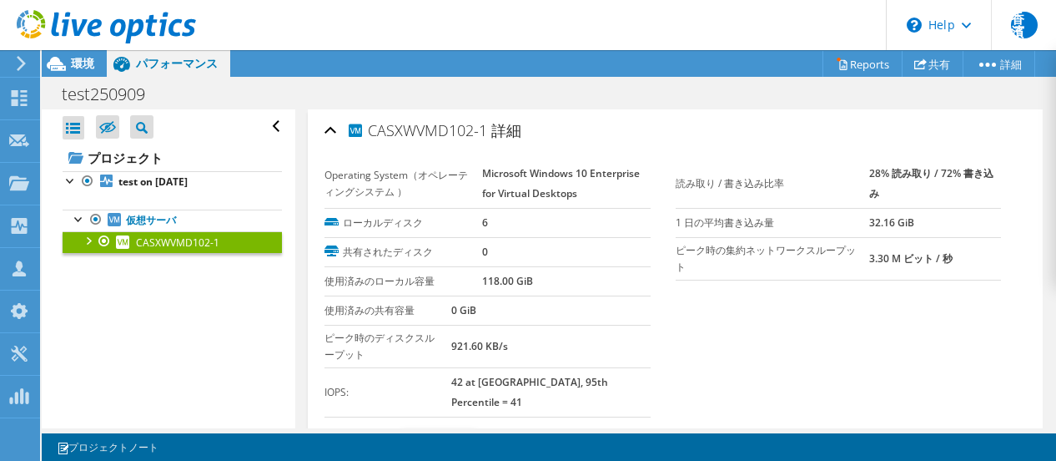
click at [345, 439] on link "全て表示" at bounding box center [351, 446] width 53 height 14
click at [162, 217] on link "仮想サーバ" at bounding box center [172, 220] width 219 height 22
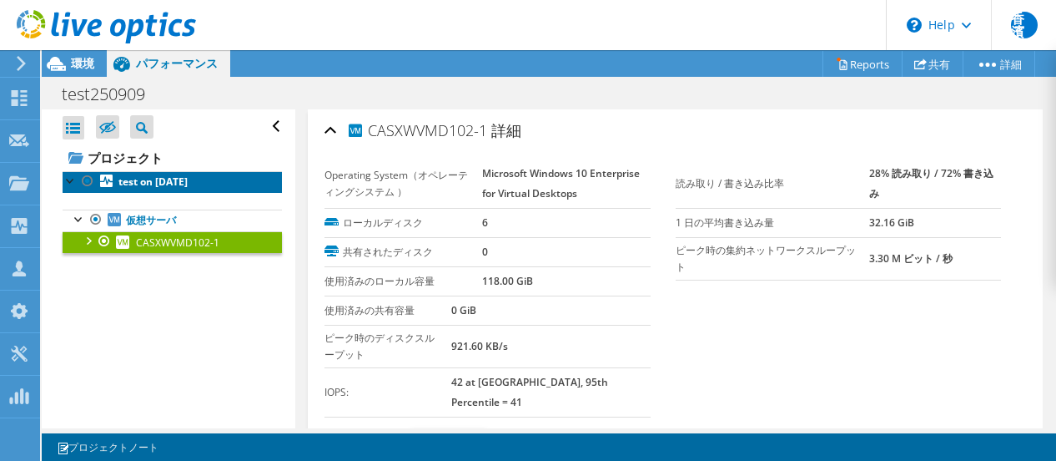
click at [188, 184] on b "test on 9/9/2025" at bounding box center [152, 181] width 69 height 14
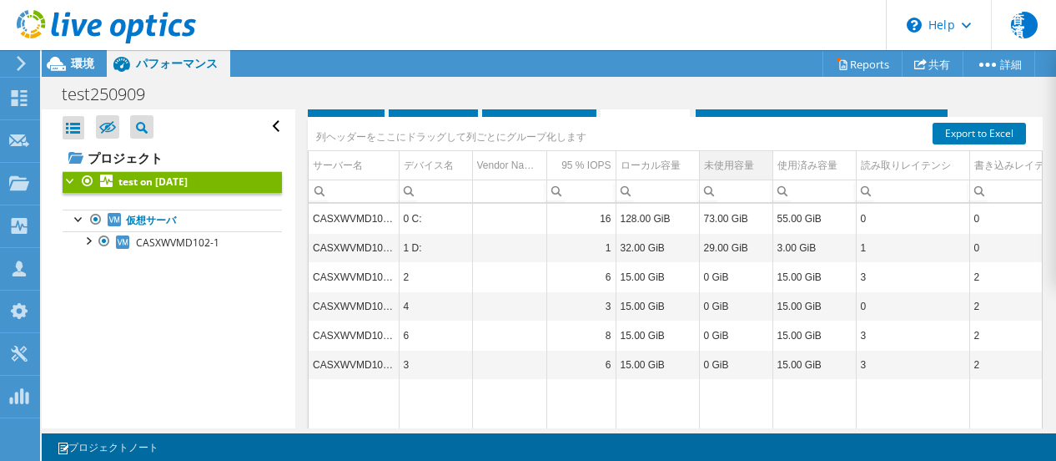
scroll to position [334, 0]
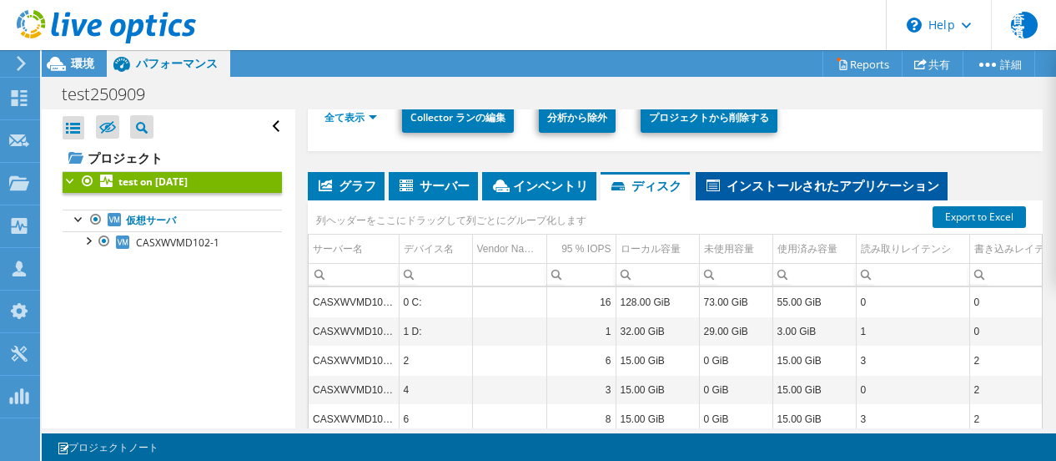
click at [758, 181] on span "インストールされたアプリケーション" at bounding box center [821, 185] width 235 height 17
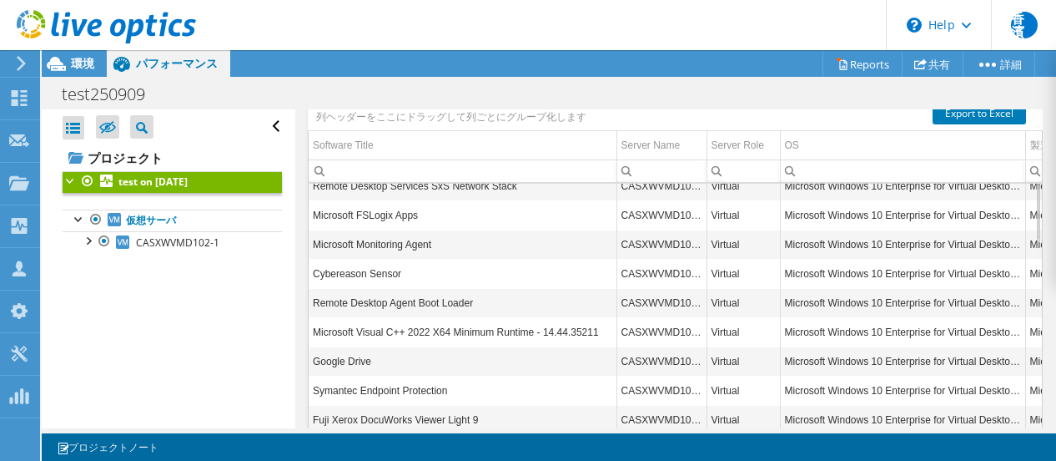
scroll to position [354, 0]
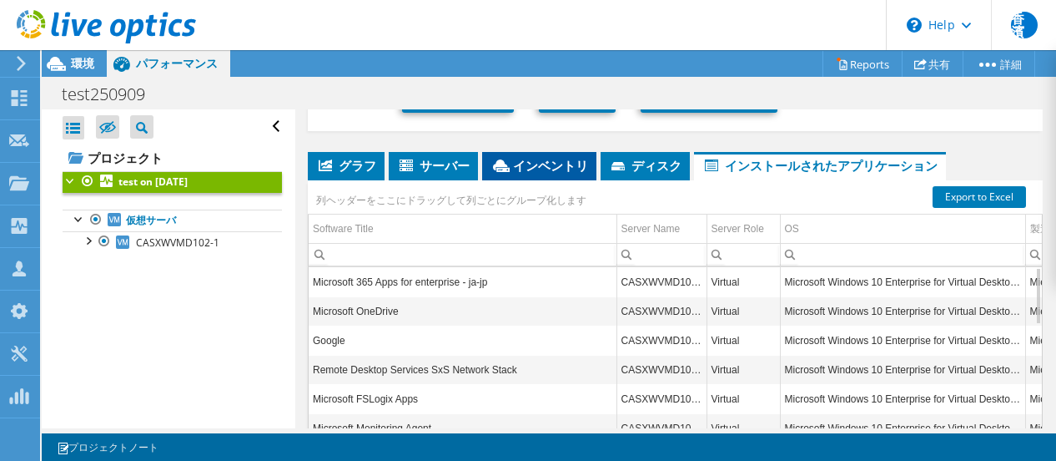
click at [562, 169] on span "インベントリ" at bounding box center [540, 165] width 98 height 17
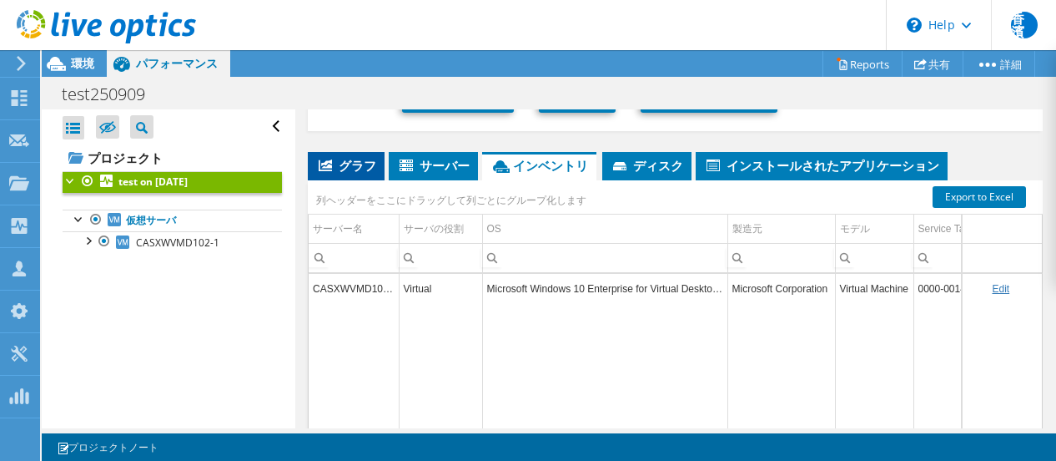
click at [342, 163] on span "グラフ" at bounding box center [346, 165] width 60 height 17
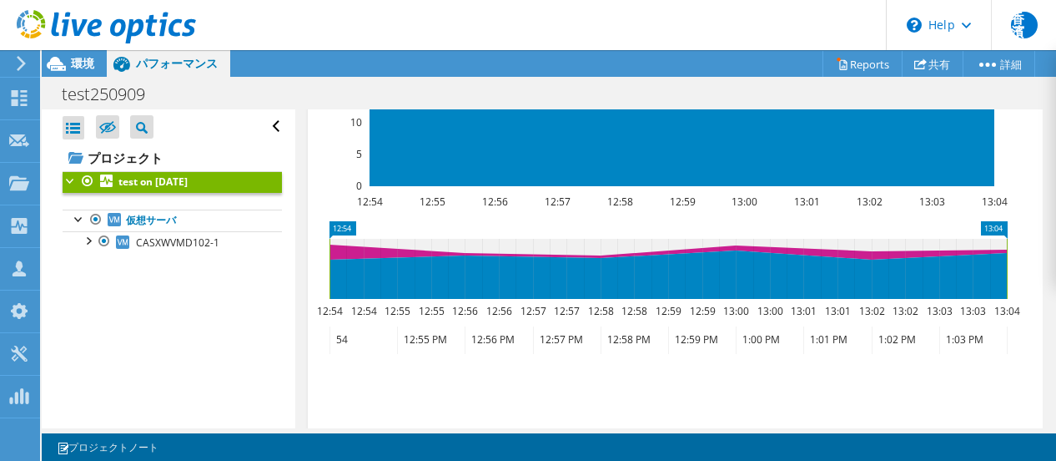
scroll to position [804, 0]
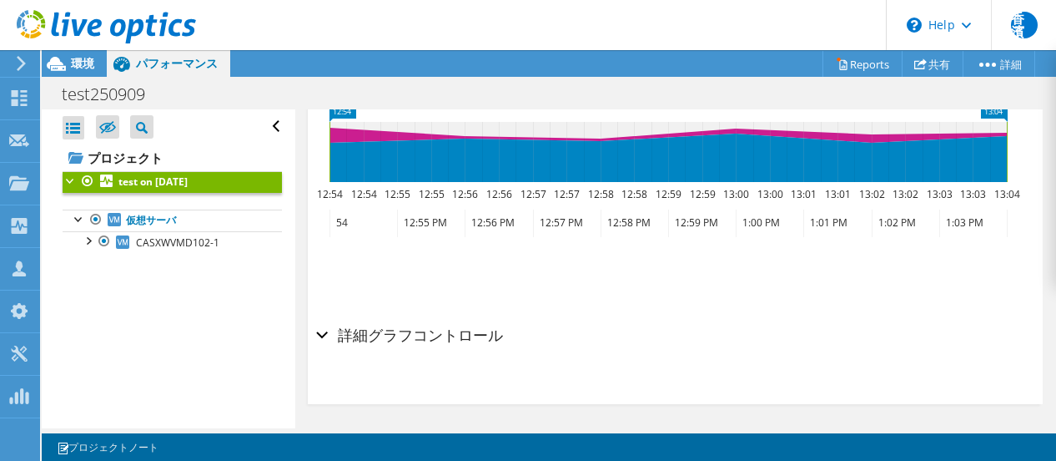
click at [367, 331] on h2 "詳細グラフコントロール" at bounding box center [409, 334] width 187 height 33
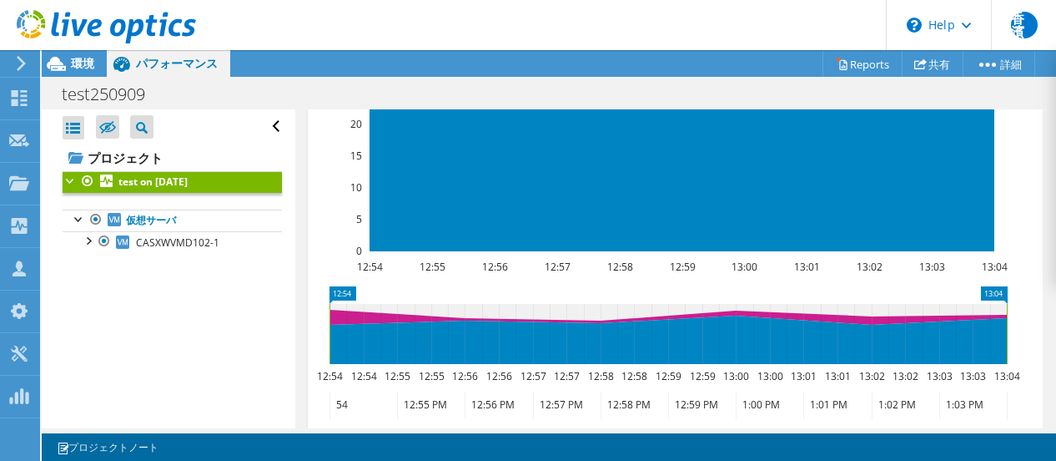
scroll to position [456, 0]
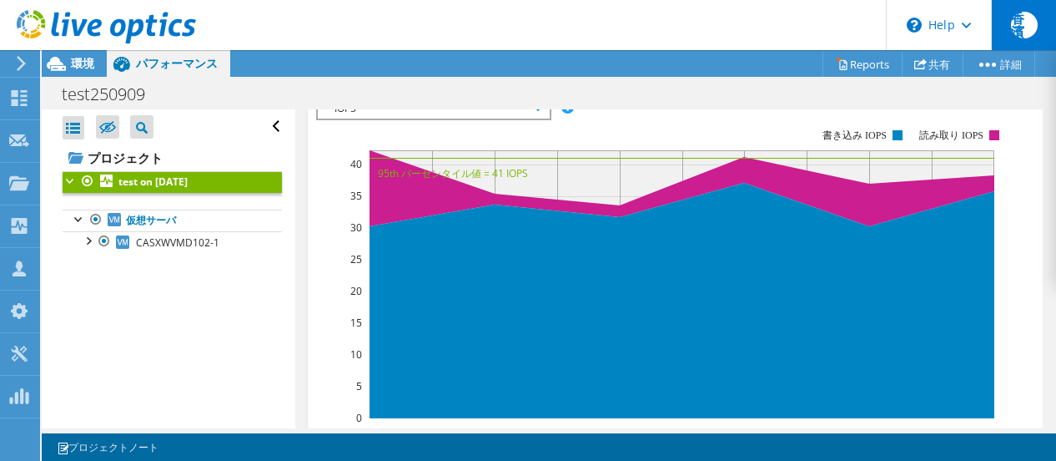
click at [1046, 18] on div "香濱" at bounding box center [1023, 25] width 65 height 50
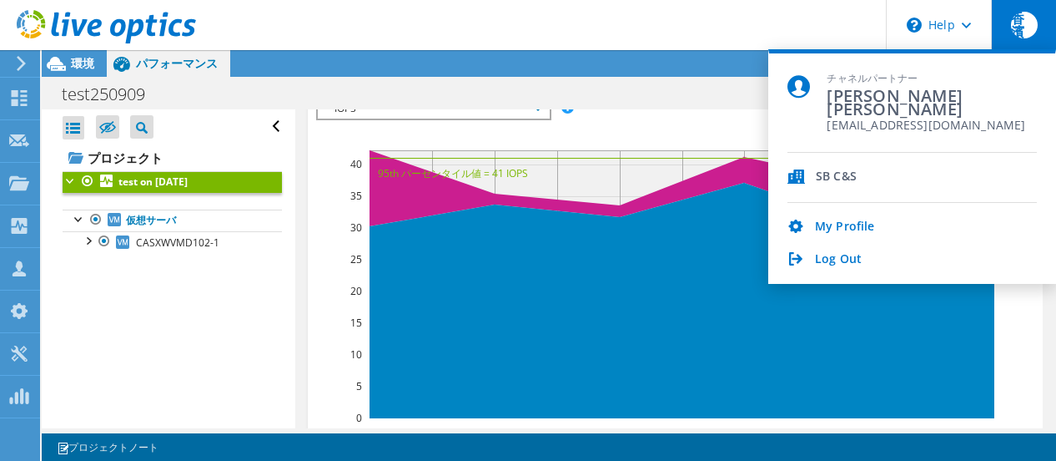
click at [724, 34] on header "香濱 チャネルパートナー [PERSON_NAME] 濱野 [EMAIL_ADDRESS][DOMAIN_NAME] SB C&S My Profile Lo…" at bounding box center [528, 25] width 1056 height 50
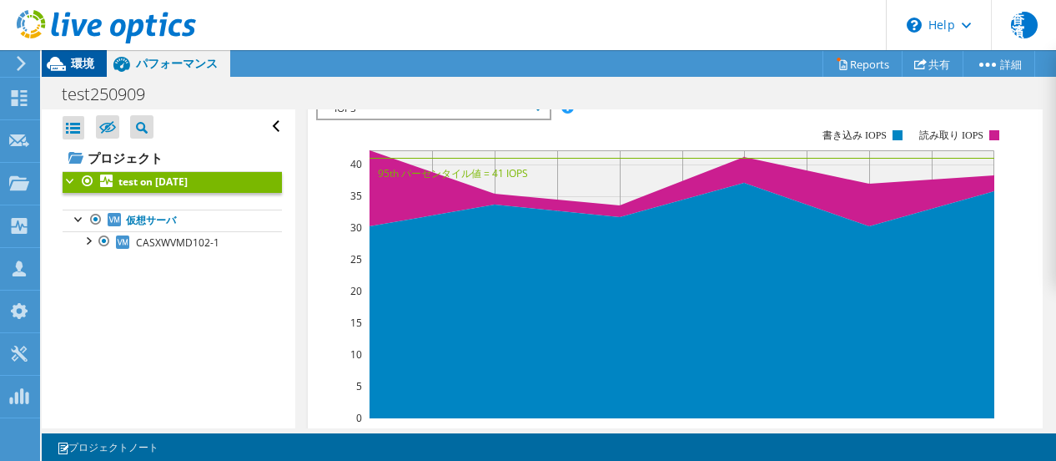
click at [82, 70] on span "環境" at bounding box center [82, 63] width 23 height 16
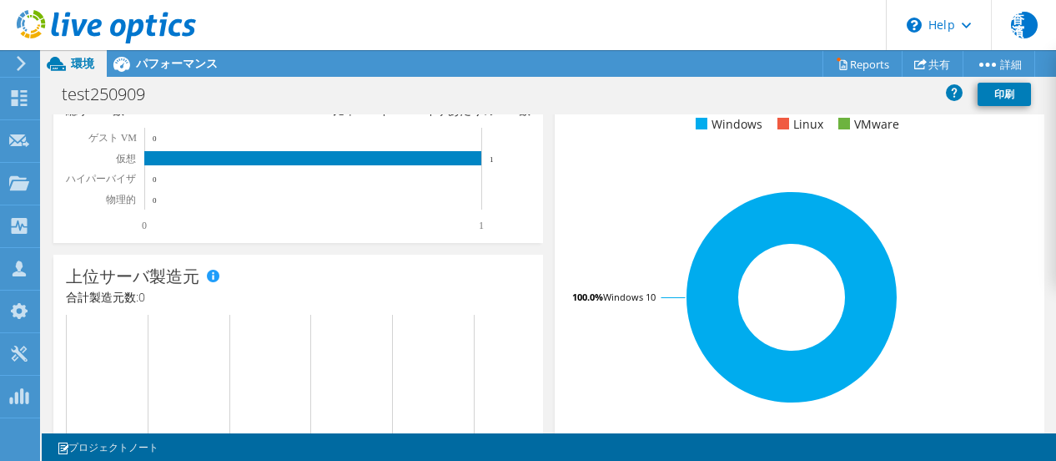
scroll to position [250, 0]
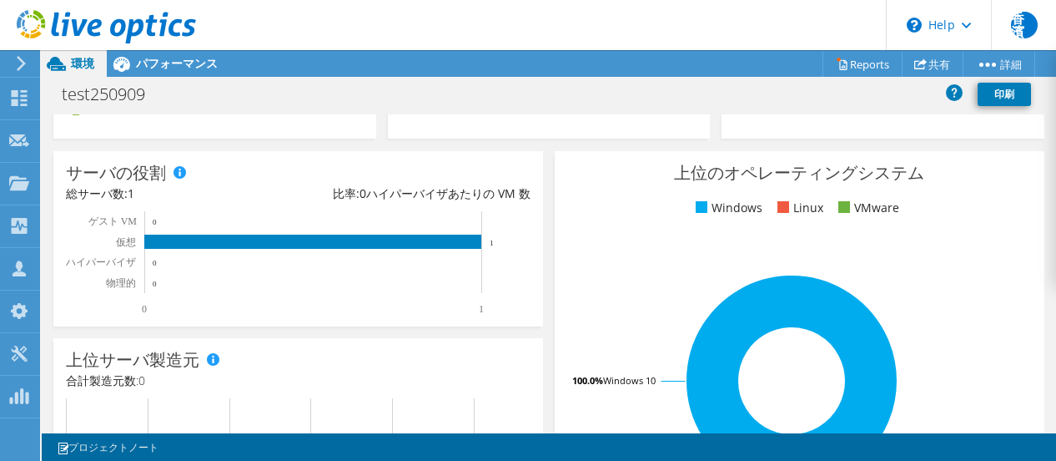
click at [871, 240] on rect at bounding box center [791, 380] width 449 height 292
click at [893, 213] on ul "Windows Linux VMware" at bounding box center [799, 208] width 465 height 19
click at [631, 300] on rect at bounding box center [791, 380] width 449 height 292
